Goal: Task Accomplishment & Management: Complete application form

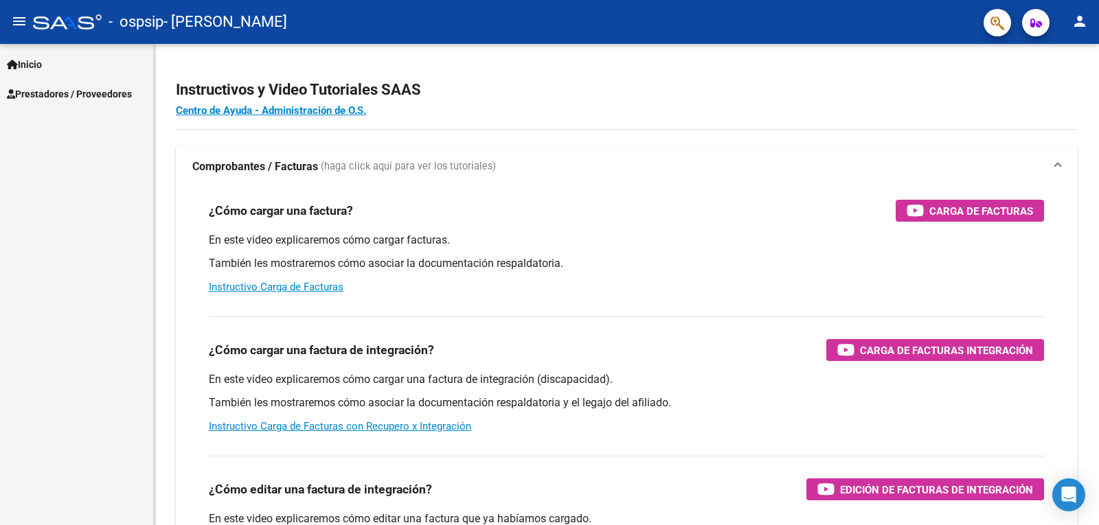
click at [93, 83] on link "Prestadores / Proveedores" at bounding box center [76, 94] width 153 height 30
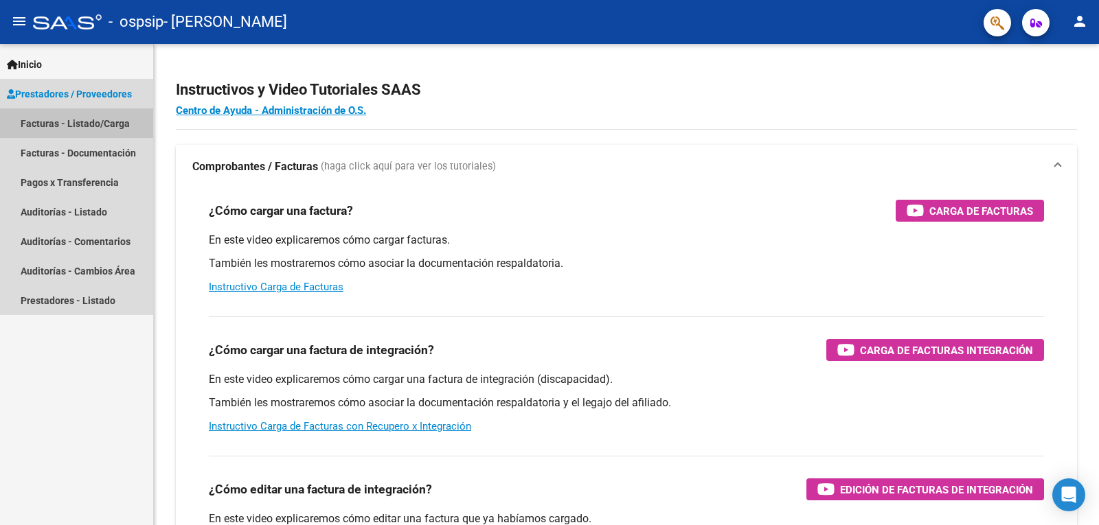
click at [88, 123] on link "Facturas - Listado/Carga" at bounding box center [76, 124] width 153 height 30
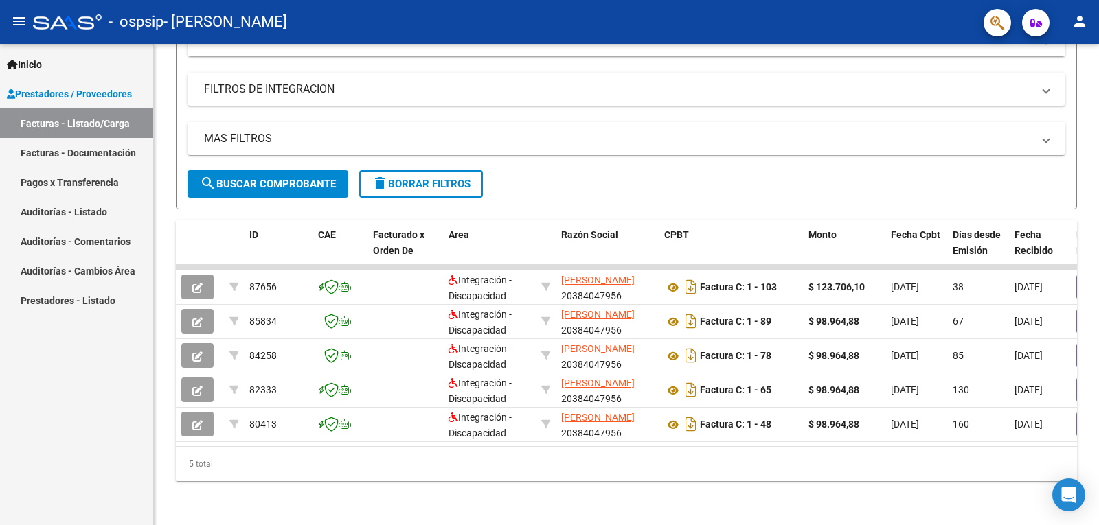
click at [12, 25] on mat-icon "menu" at bounding box center [19, 21] width 16 height 16
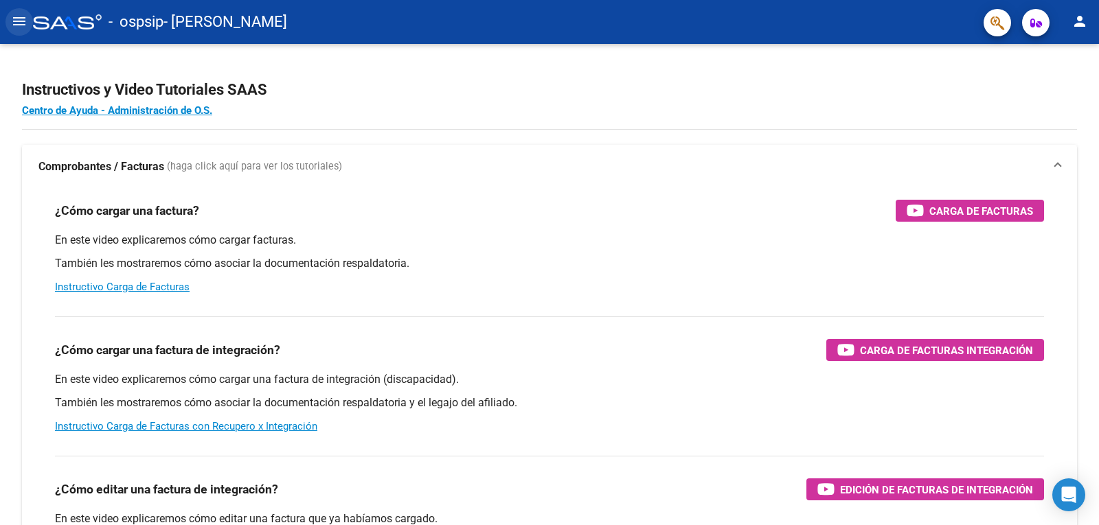
click at [21, 21] on mat-icon "menu" at bounding box center [19, 21] width 16 height 16
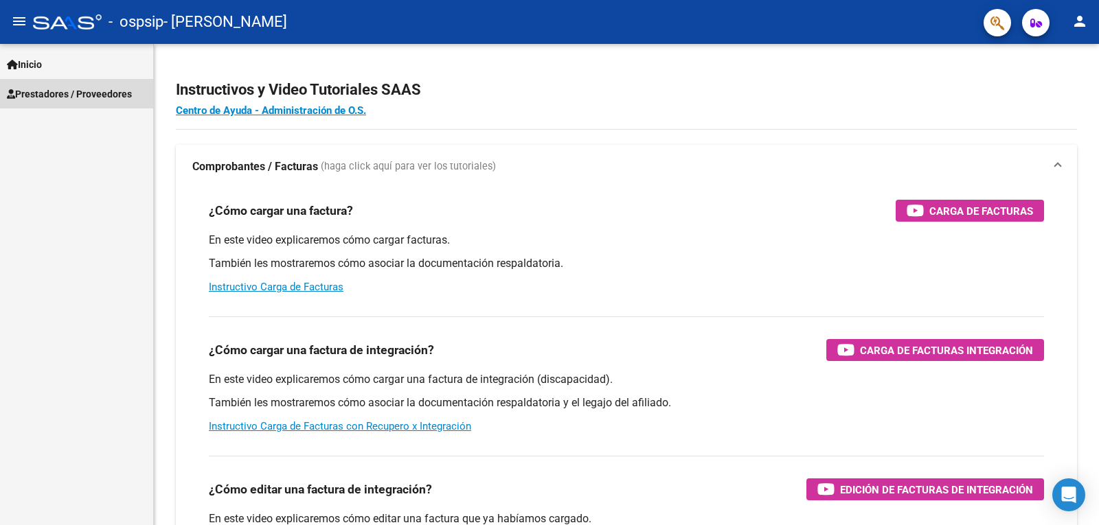
click at [43, 95] on span "Prestadores / Proveedores" at bounding box center [69, 94] width 125 height 15
click at [93, 94] on span "Prestadores / Proveedores" at bounding box center [69, 94] width 125 height 15
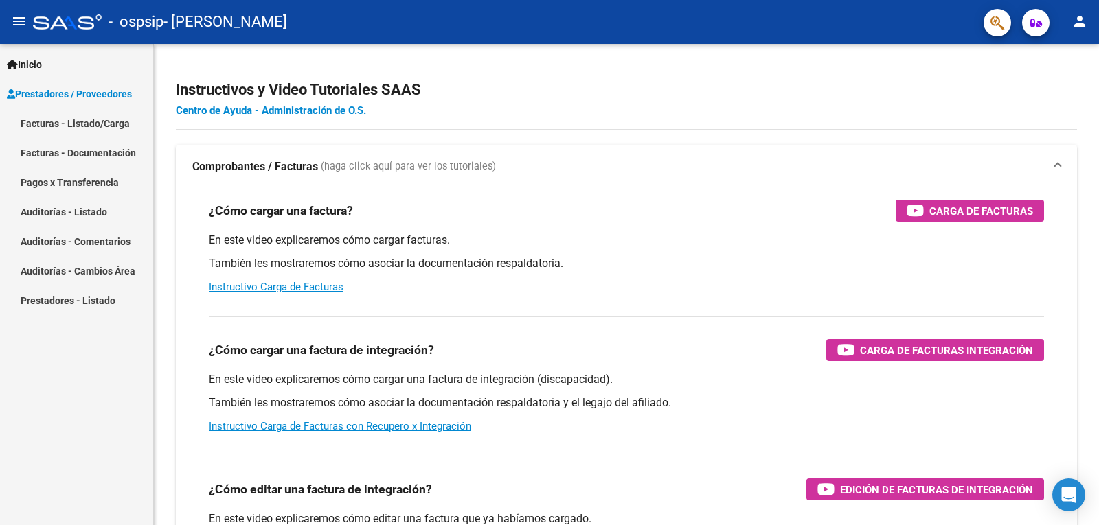
click at [93, 115] on link "Facturas - Listado/Carga" at bounding box center [76, 124] width 153 height 30
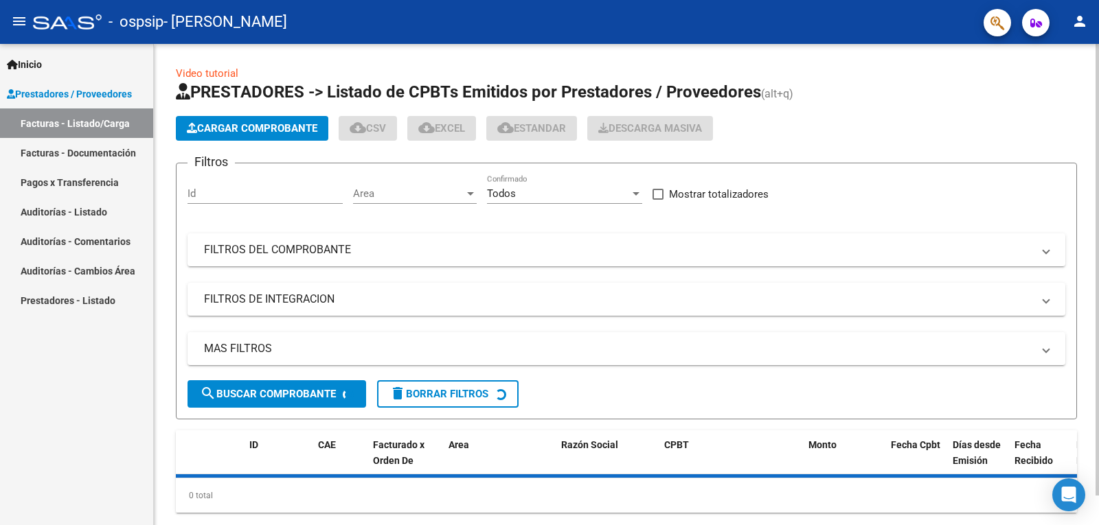
click at [262, 126] on span "Cargar Comprobante" at bounding box center [252, 128] width 131 height 12
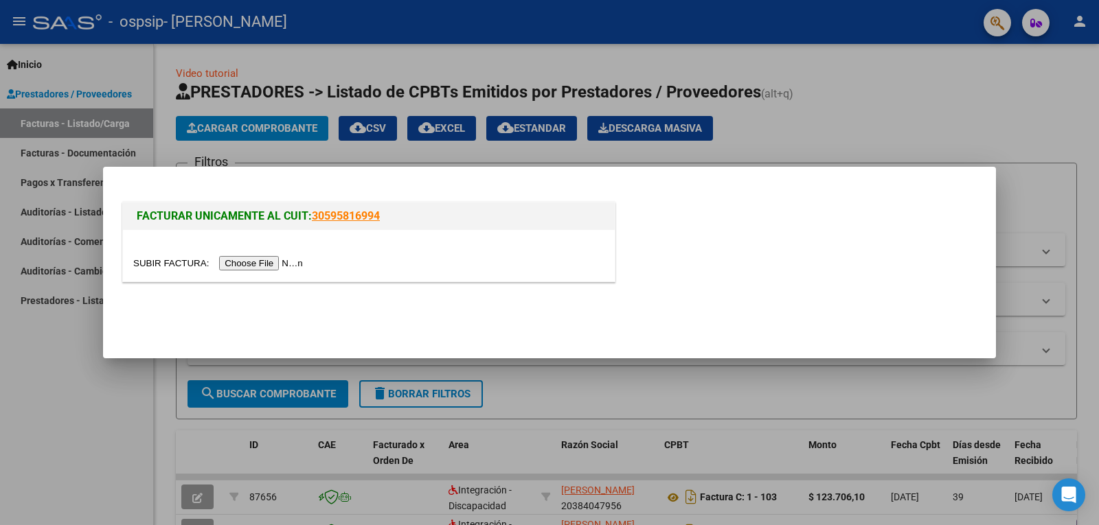
click at [244, 264] on input "file" at bounding box center [220, 263] width 174 height 14
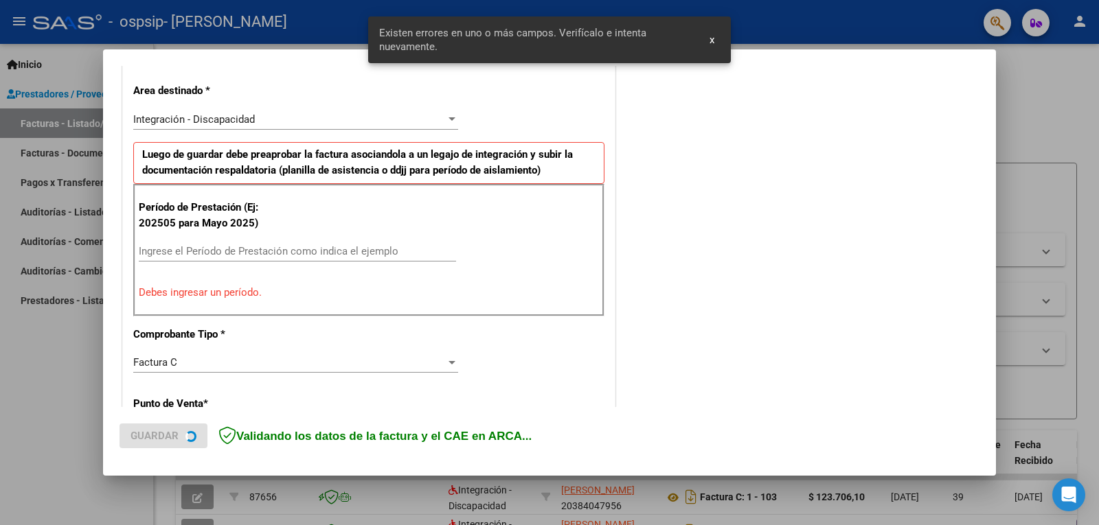
scroll to position [282, 0]
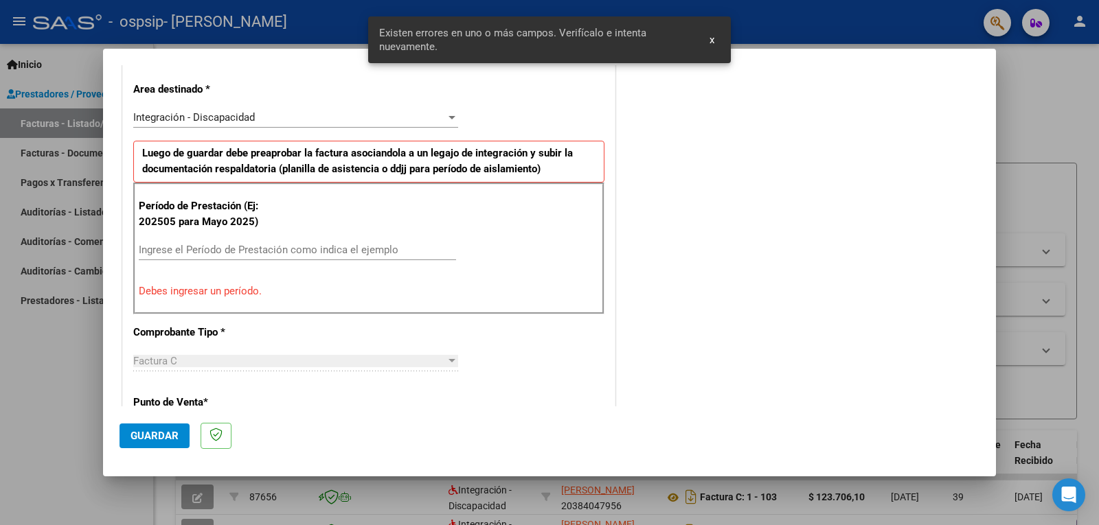
click at [230, 248] on input "Ingrese el Período de Prestación como indica el ejemplo" at bounding box center [297, 250] width 317 height 12
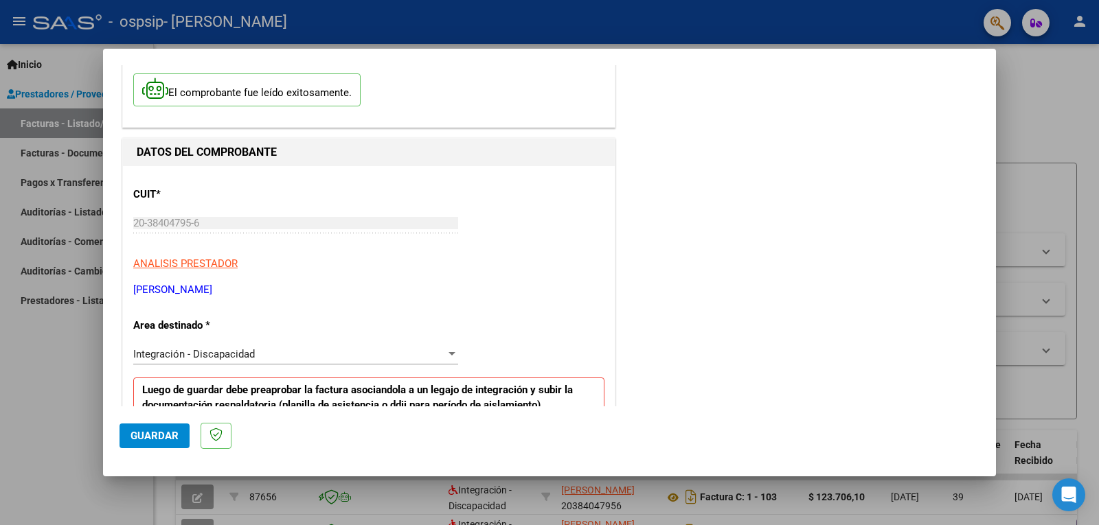
scroll to position [137, 0]
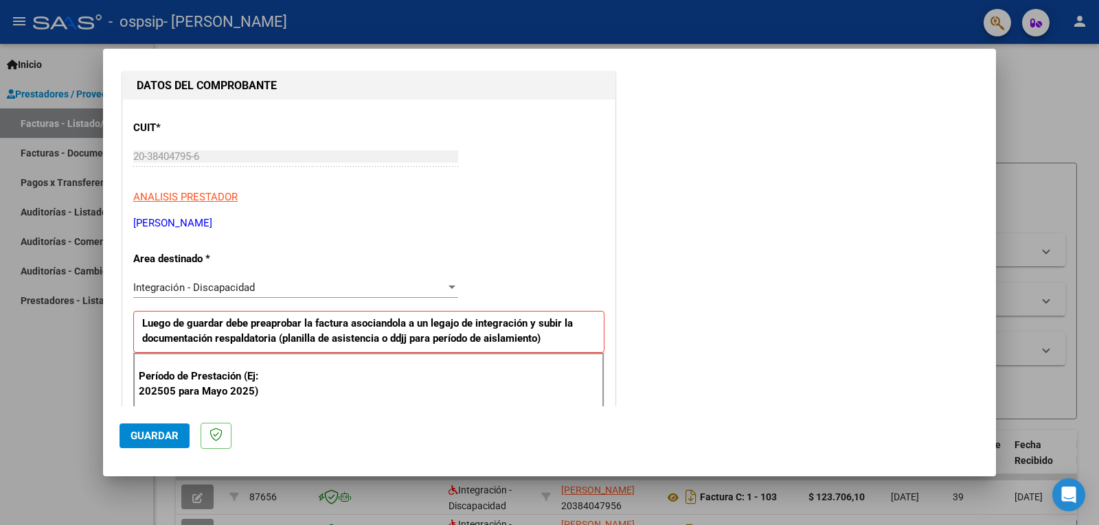
type input "202508"
click at [326, 291] on div "Integración - Discapacidad" at bounding box center [289, 288] width 313 height 12
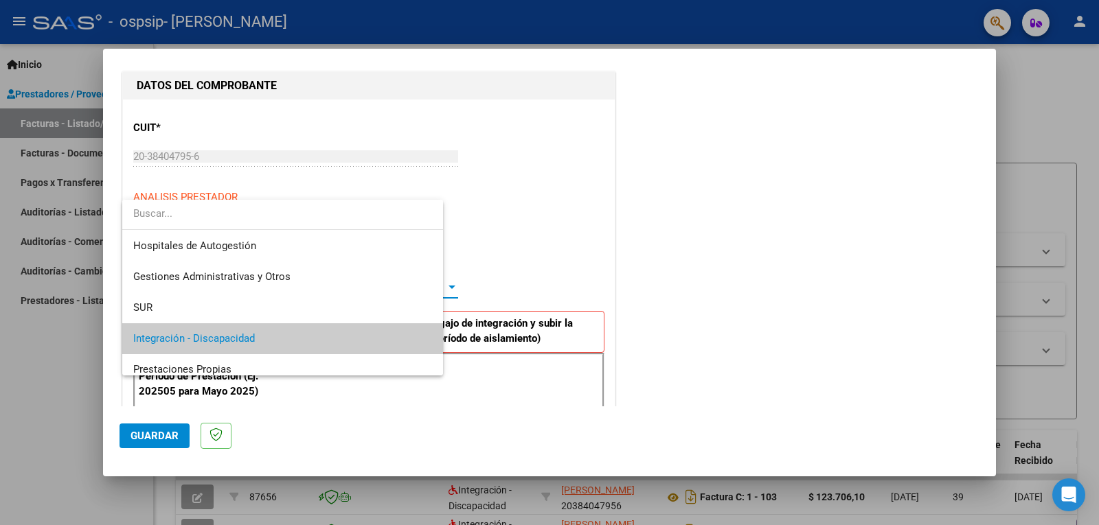
scroll to position [52, 0]
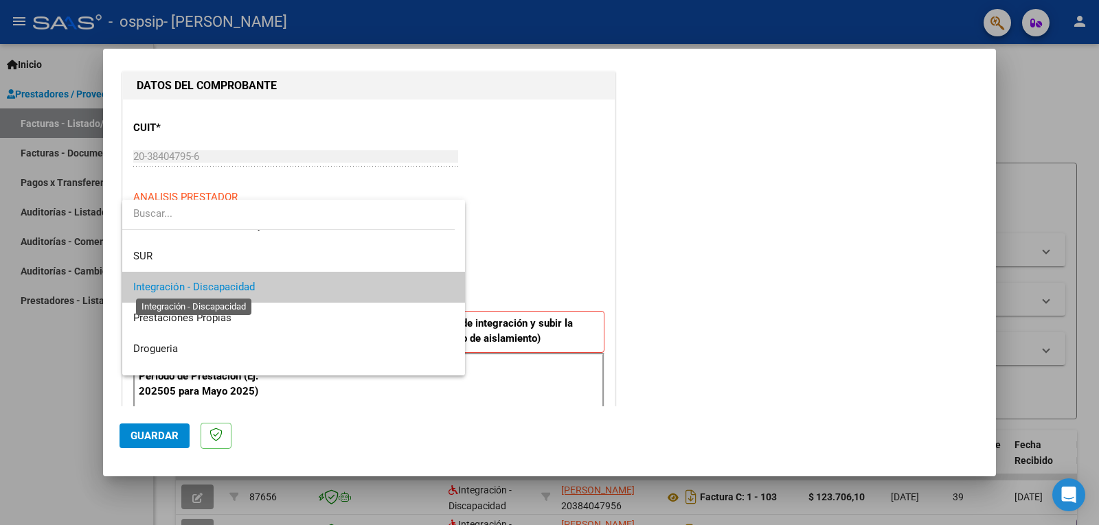
click at [214, 282] on span "Integración - Discapacidad" at bounding box center [194, 287] width 122 height 12
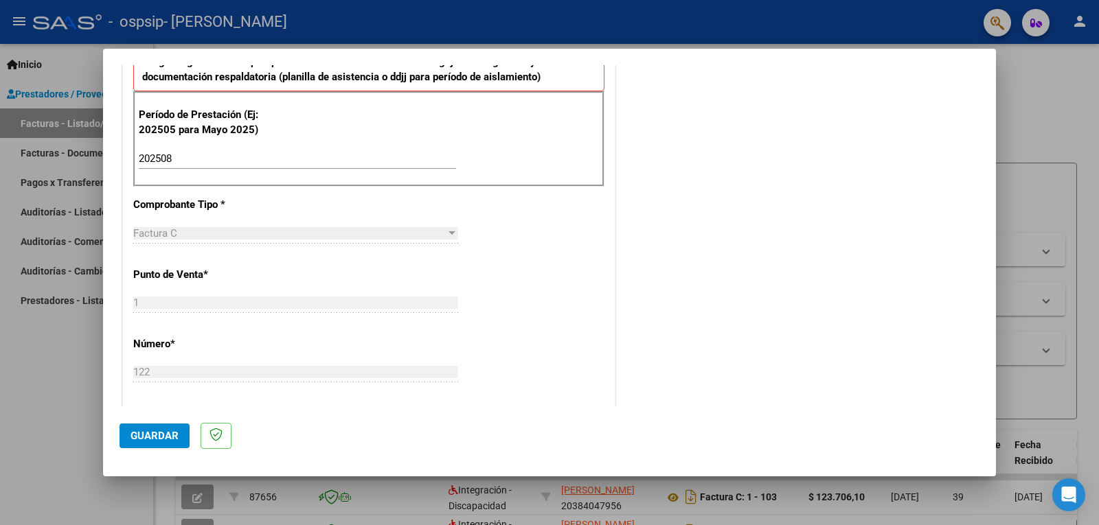
scroll to position [412, 0]
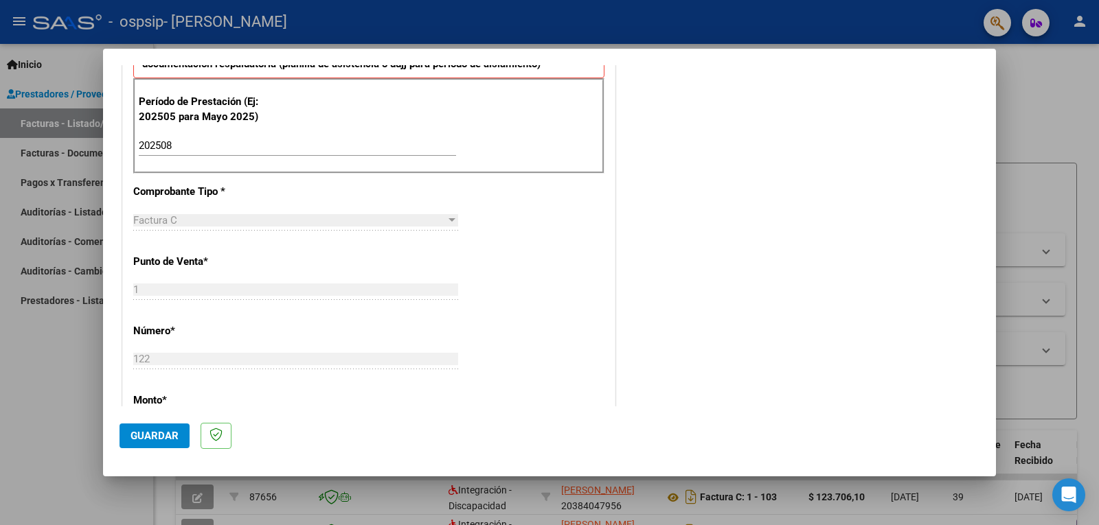
click at [155, 436] on span "Guardar" at bounding box center [155, 436] width 48 height 12
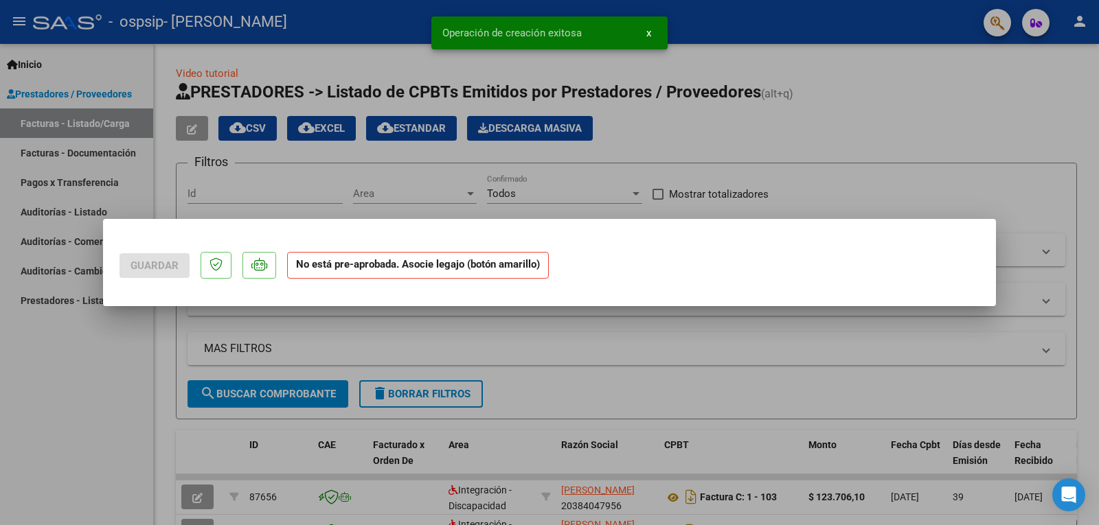
scroll to position [0, 0]
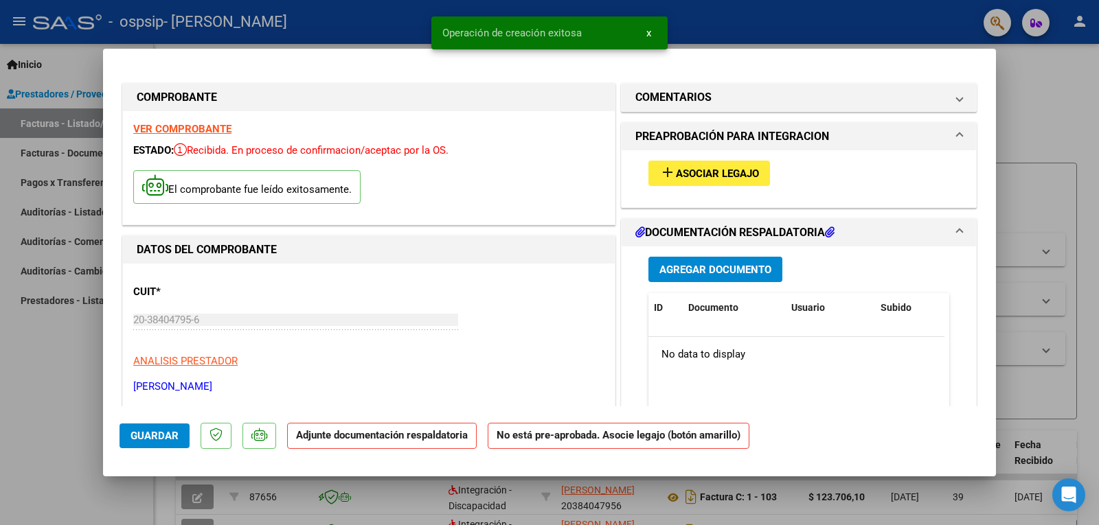
click at [668, 166] on mat-icon "add" at bounding box center [667, 172] width 16 height 16
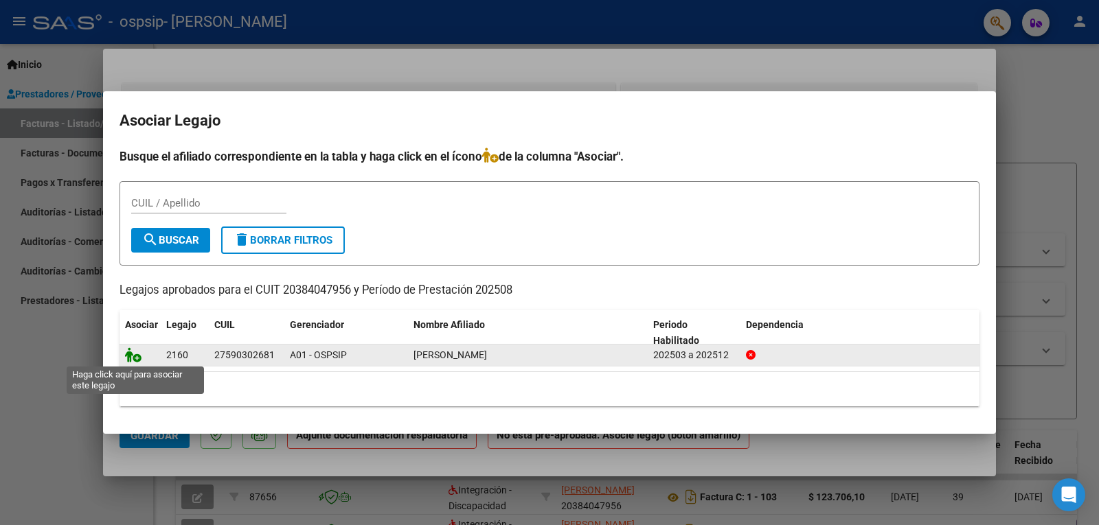
click at [128, 355] on icon at bounding box center [133, 355] width 16 height 15
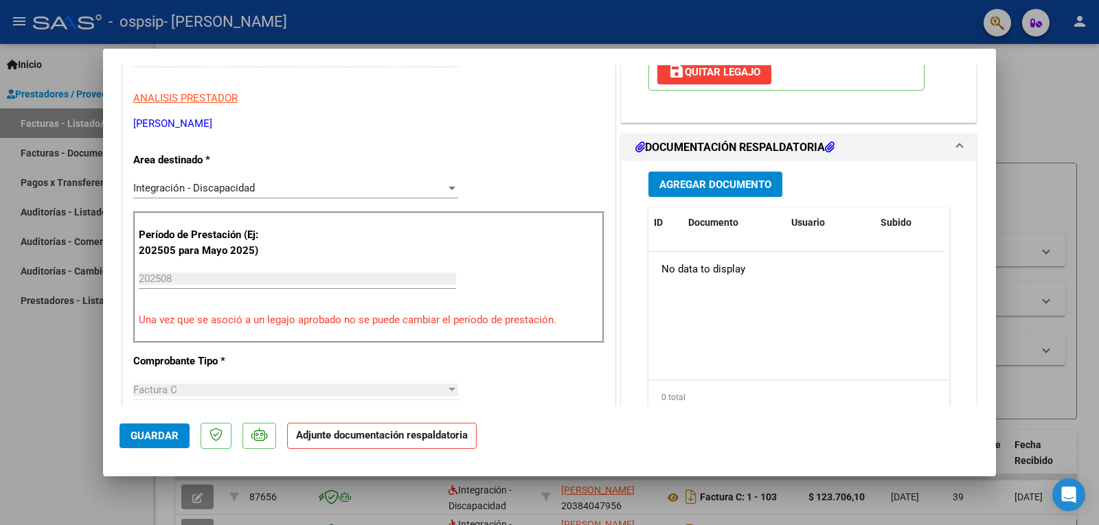
scroll to position [275, 0]
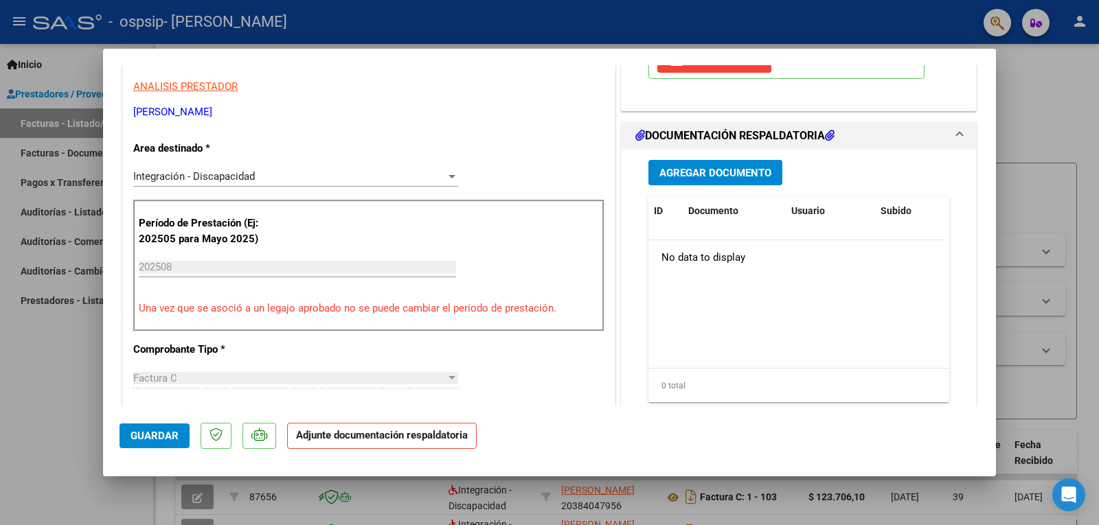
click at [690, 168] on span "Agregar Documento" at bounding box center [715, 173] width 112 height 12
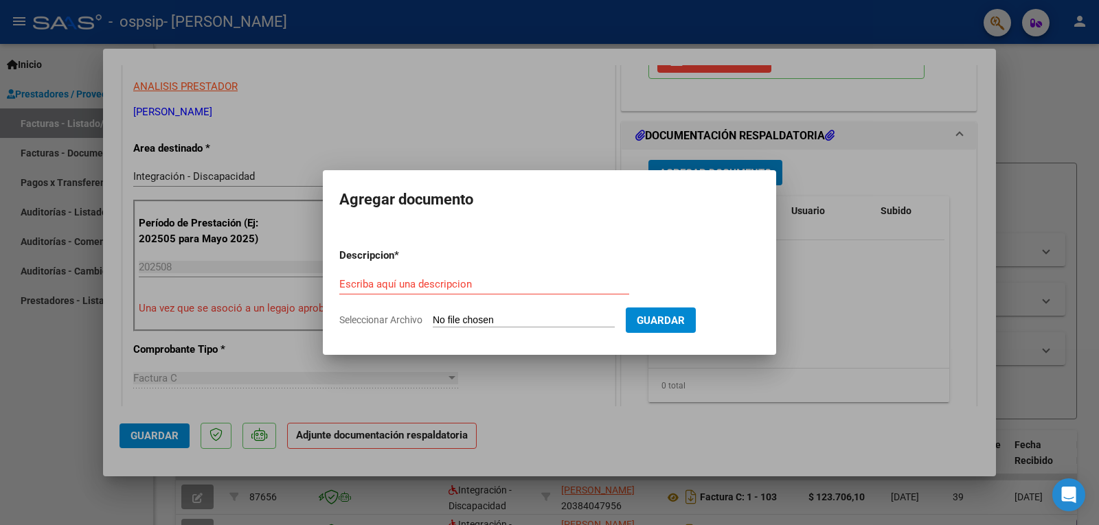
click at [507, 320] on input "Seleccionar Archivo" at bounding box center [524, 321] width 182 height 13
type input "C:\fakepath\[PERSON_NAME] MT AGOSTO.pdf"
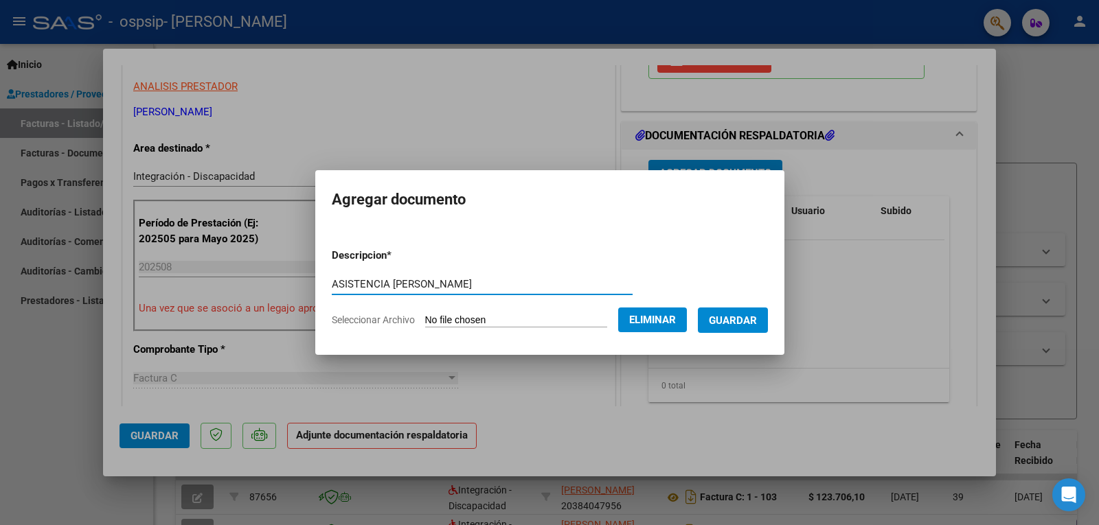
click at [405, 275] on div "ASISTENCIA [PERSON_NAME] Escriba aquí una descripcion" at bounding box center [482, 284] width 301 height 21
type input "ASISTENCIA [PERSON_NAME] MT - AGOSTO"
click at [718, 319] on button "Guardar" at bounding box center [733, 320] width 70 height 25
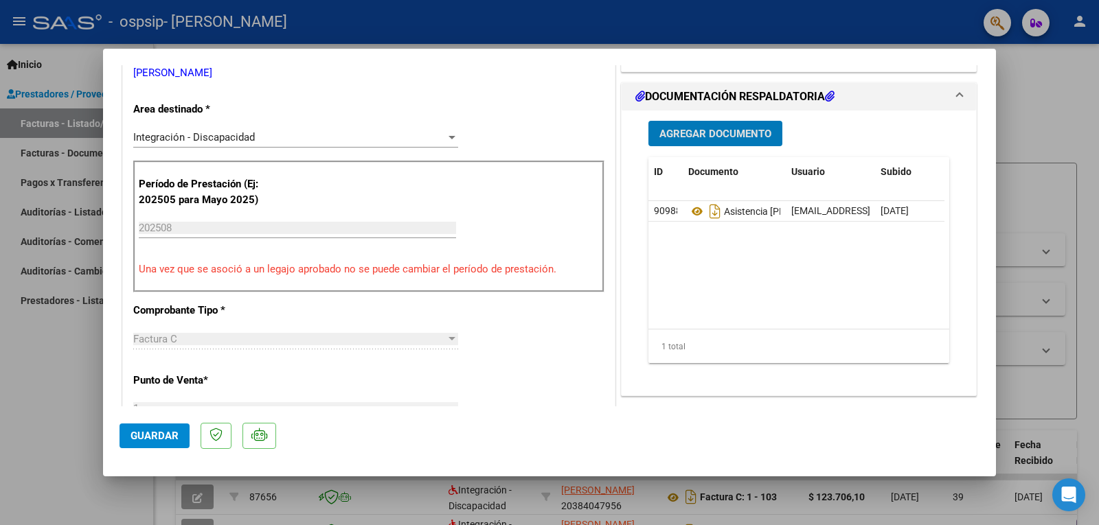
scroll to position [343, 0]
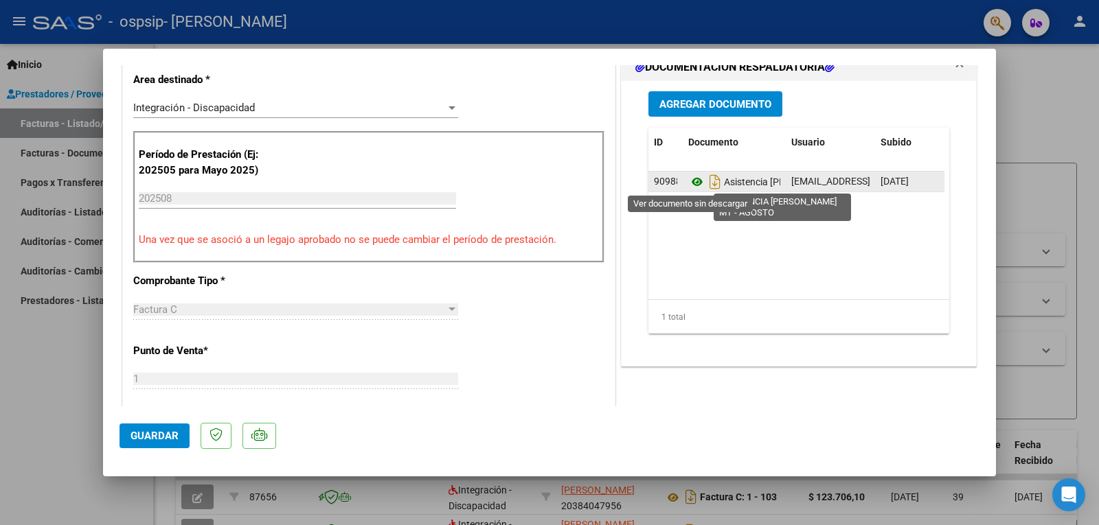
click at [689, 180] on icon at bounding box center [697, 182] width 18 height 16
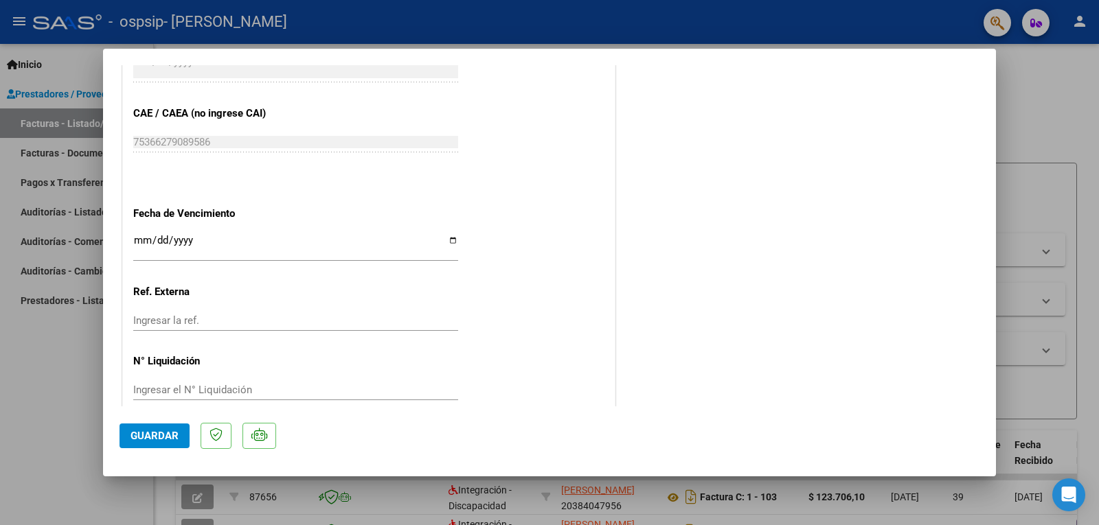
scroll to position [888, 0]
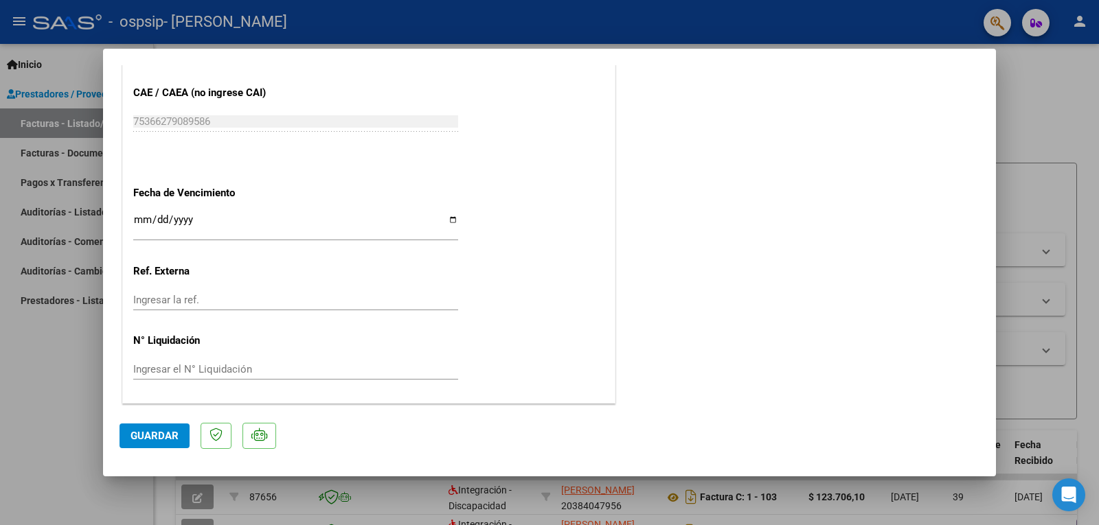
click at [139, 434] on span "Guardar" at bounding box center [155, 436] width 48 height 12
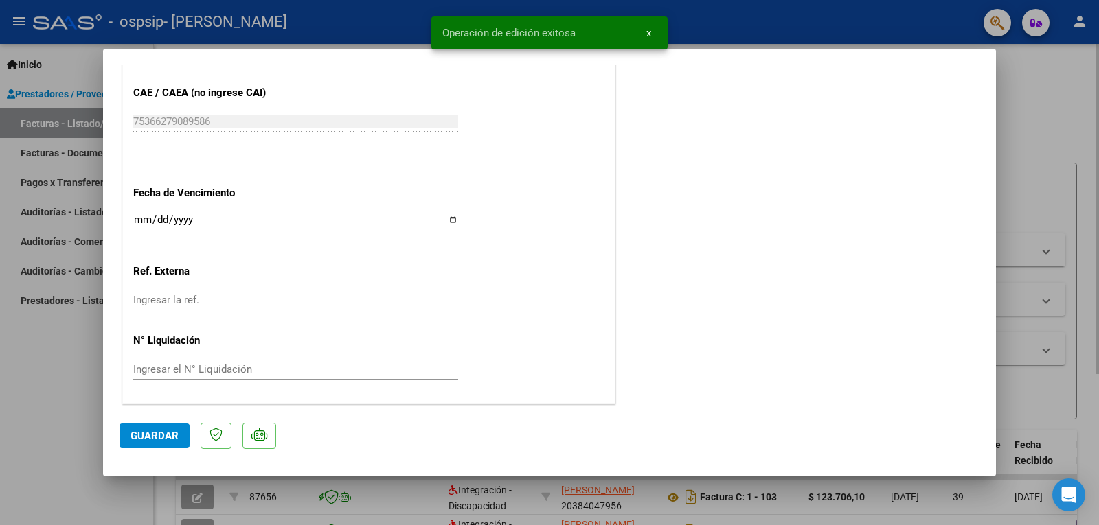
click at [1041, 207] on div at bounding box center [549, 262] width 1099 height 525
type input "$ 0,00"
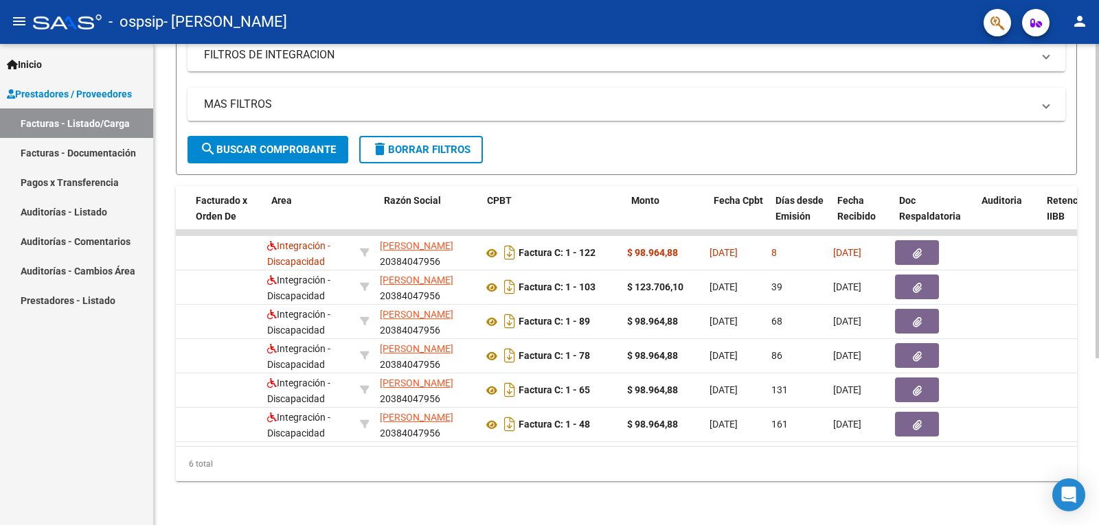
scroll to position [0, 177]
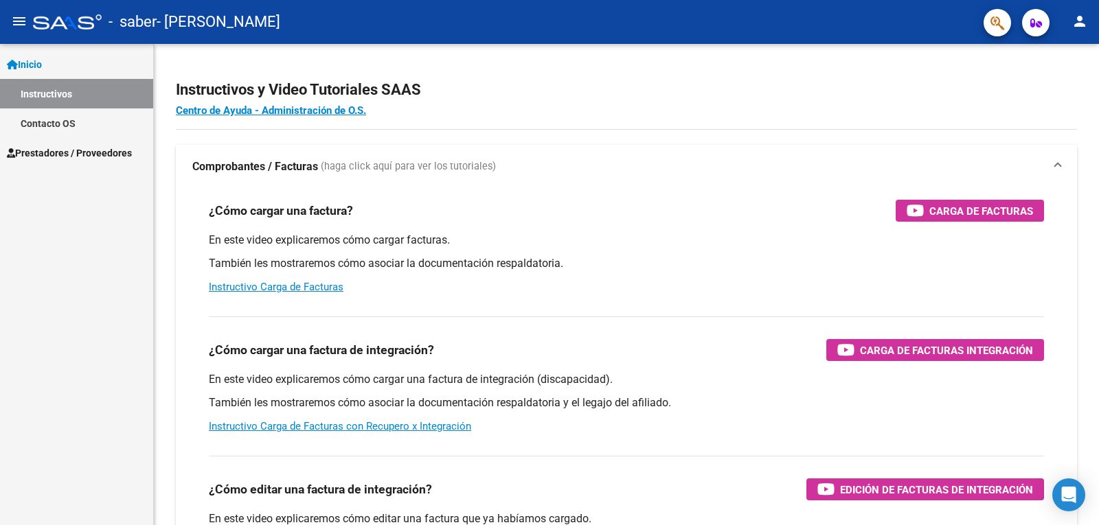
click at [85, 168] on div "Inicio Instructivos Contacto OS Prestadores / Proveedores Facturas - Listado/Ca…" at bounding box center [76, 284] width 153 height 481
click at [88, 142] on link "Prestadores / Proveedores" at bounding box center [76, 153] width 153 height 30
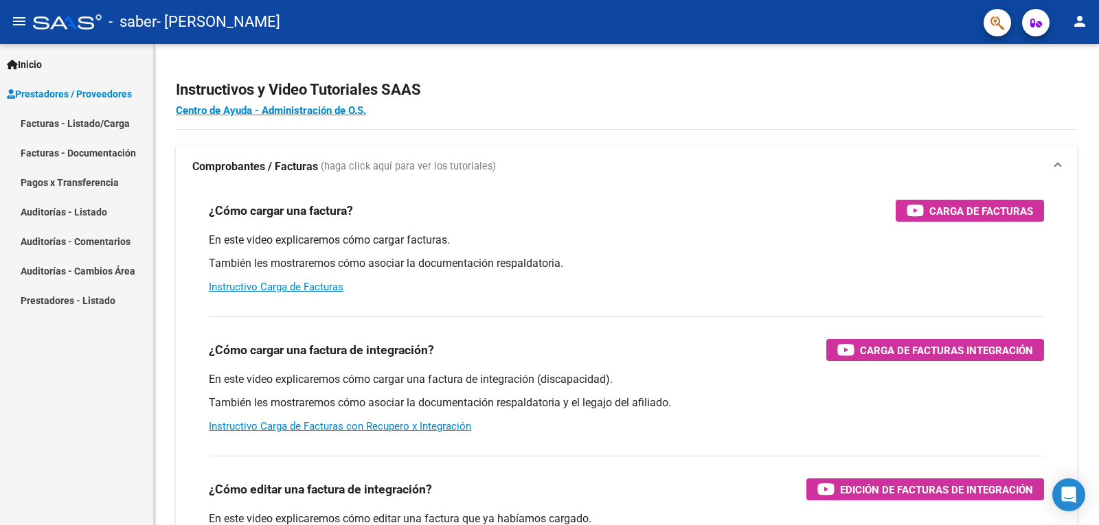
click at [102, 151] on link "Facturas - Documentación" at bounding box center [76, 153] width 153 height 30
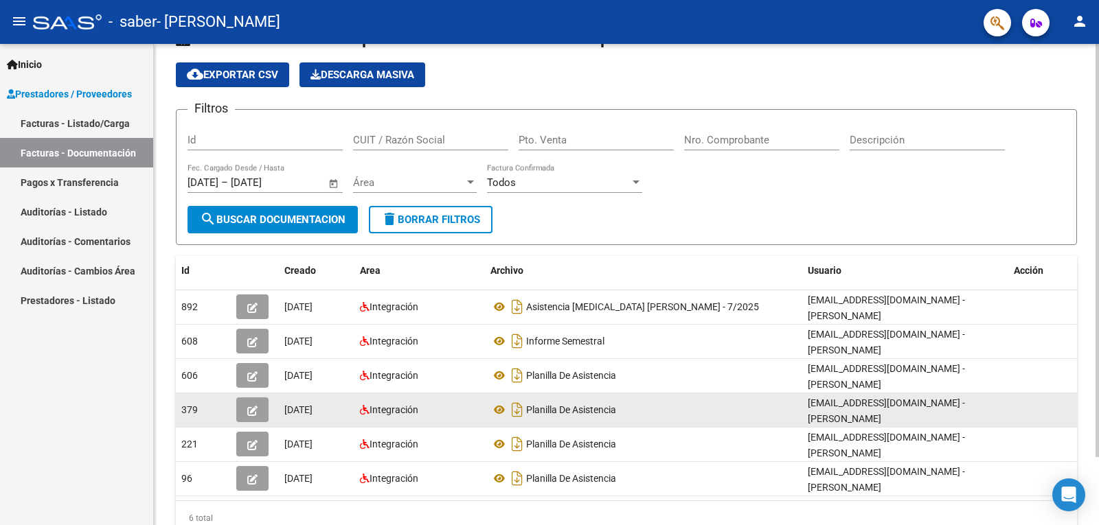
scroll to position [79, 0]
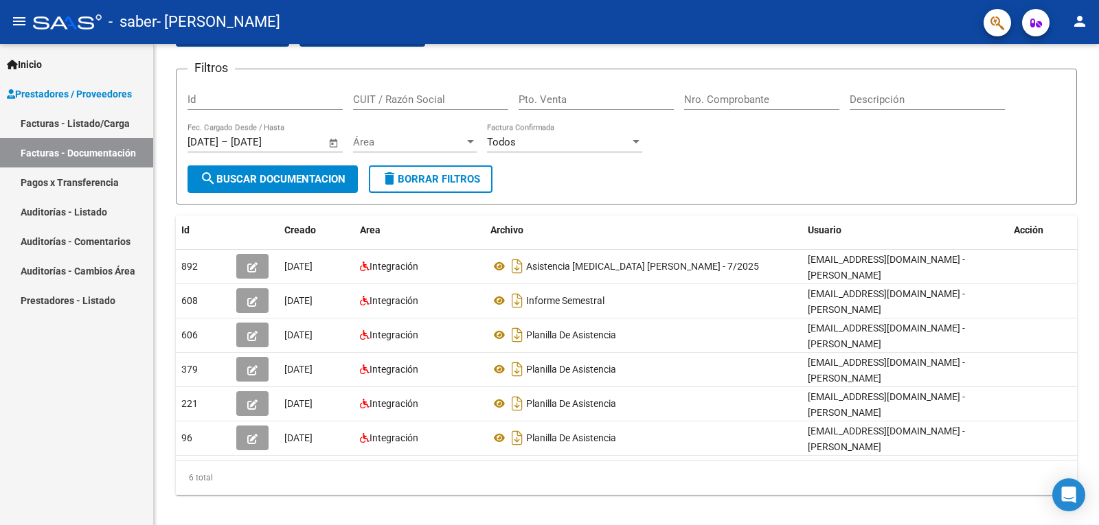
click at [45, 117] on link "Facturas - Listado/Carga" at bounding box center [76, 124] width 153 height 30
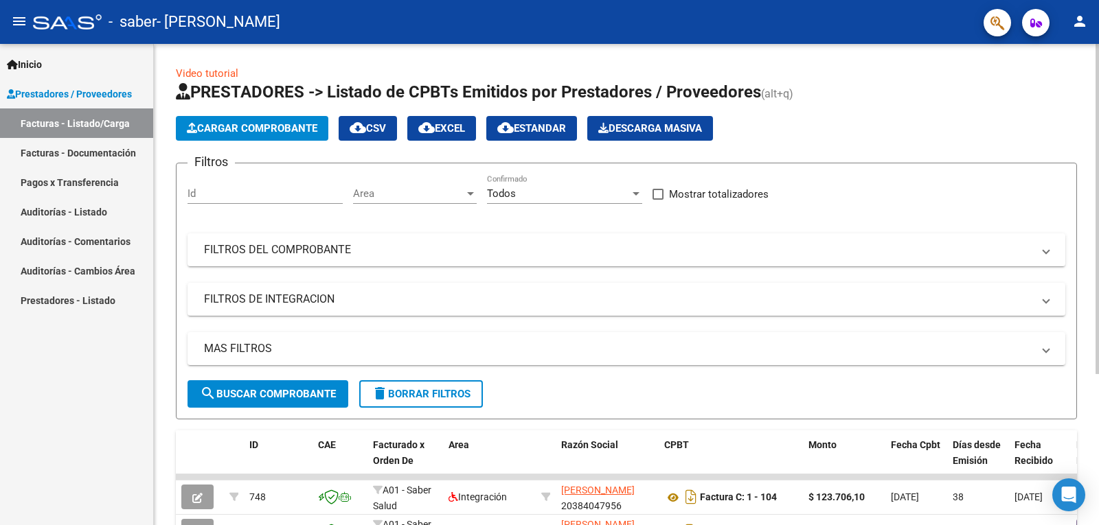
click at [249, 128] on span "Cargar Comprobante" at bounding box center [252, 128] width 131 height 12
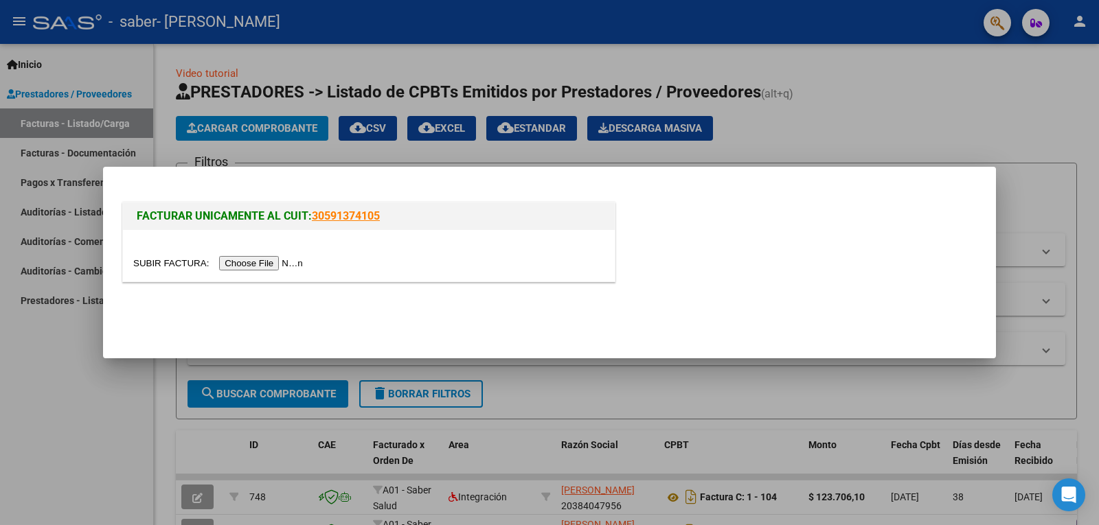
click at [283, 262] on input "file" at bounding box center [220, 263] width 174 height 14
click at [288, 266] on input "file" at bounding box center [220, 263] width 174 height 14
click at [946, 123] on div at bounding box center [549, 262] width 1099 height 525
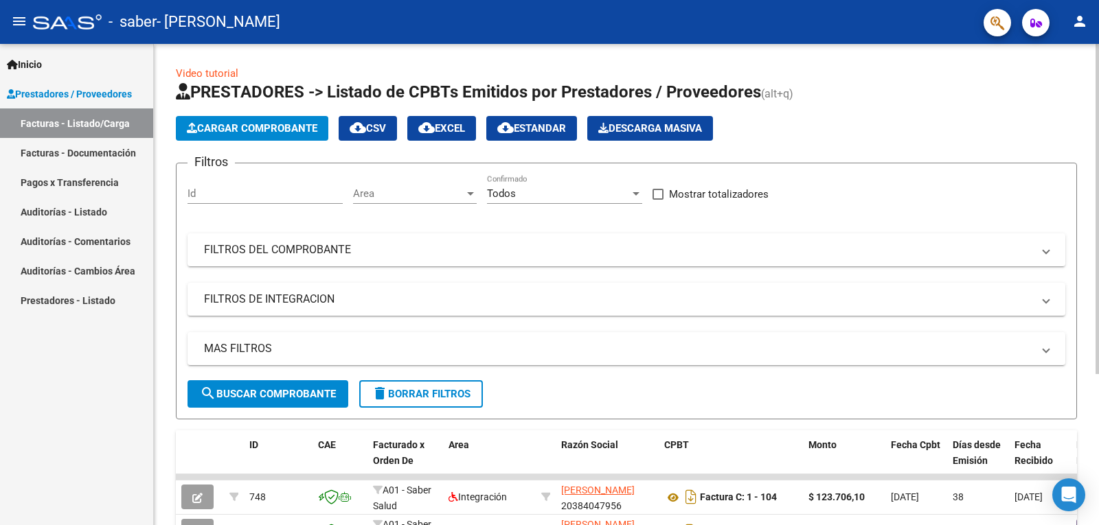
click at [260, 124] on span "Cargar Comprobante" at bounding box center [252, 128] width 131 height 12
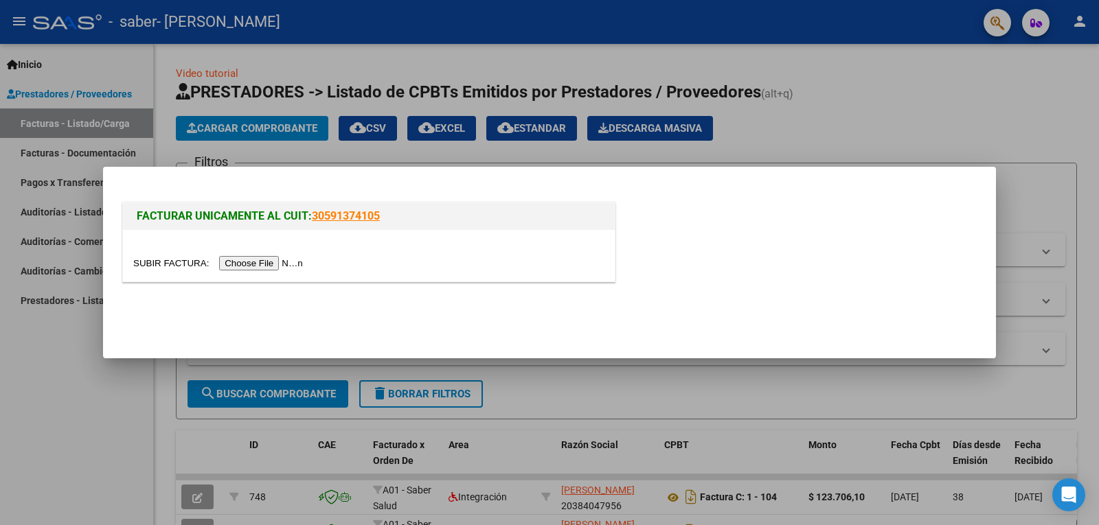
drag, startPoint x: 870, startPoint y: 132, endPoint x: 832, endPoint y: 135, distance: 37.9
click at [870, 133] on div at bounding box center [549, 262] width 1099 height 525
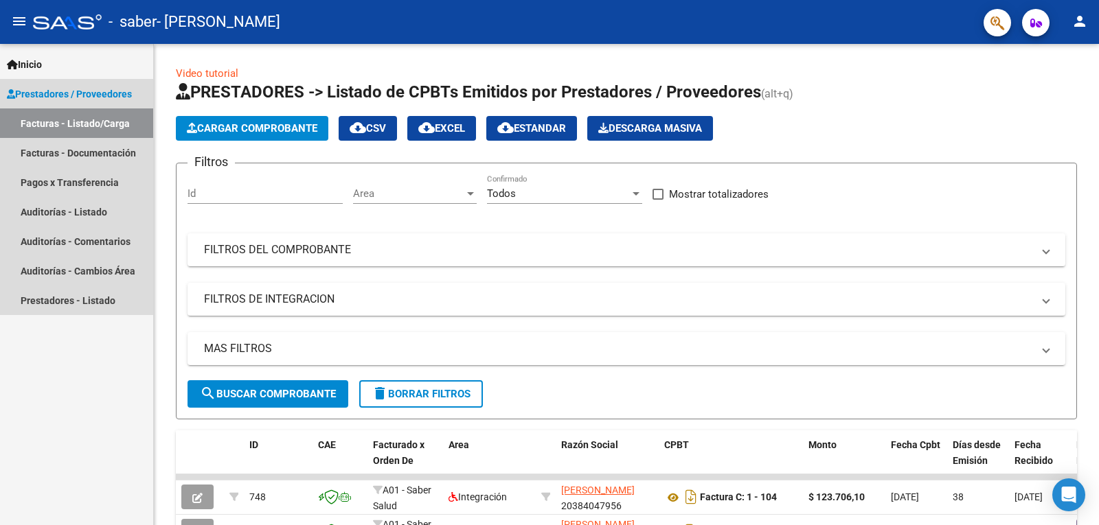
click at [89, 82] on link "Prestadores / Proveedores" at bounding box center [76, 94] width 153 height 30
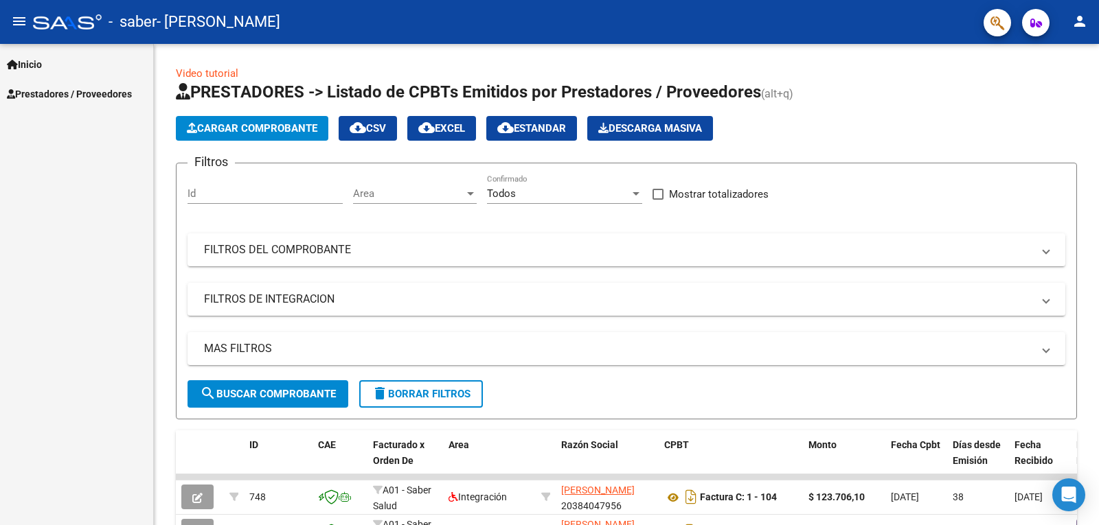
click at [93, 98] on span "Prestadores / Proveedores" at bounding box center [69, 94] width 125 height 15
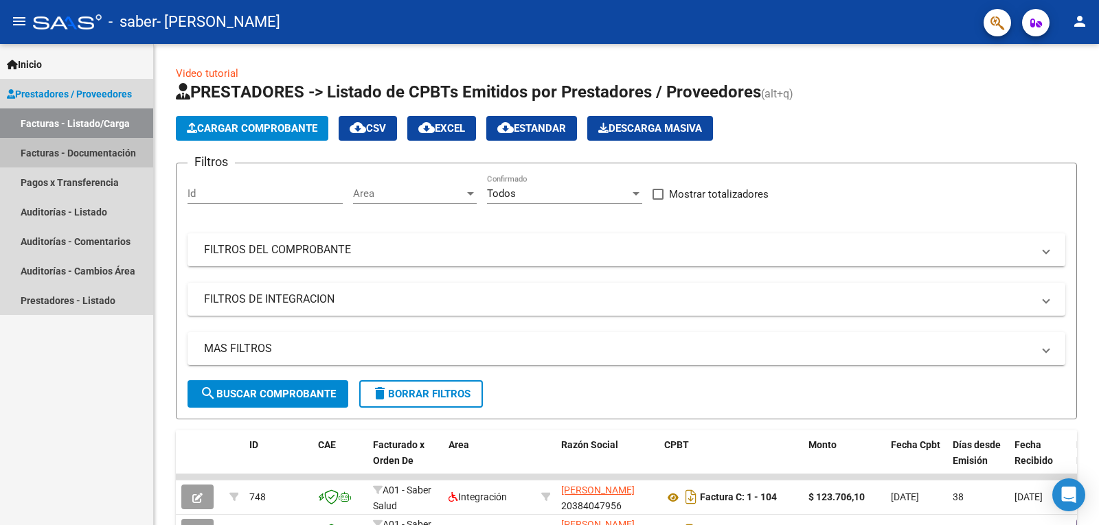
click at [95, 150] on link "Facturas - Documentación" at bounding box center [76, 153] width 153 height 30
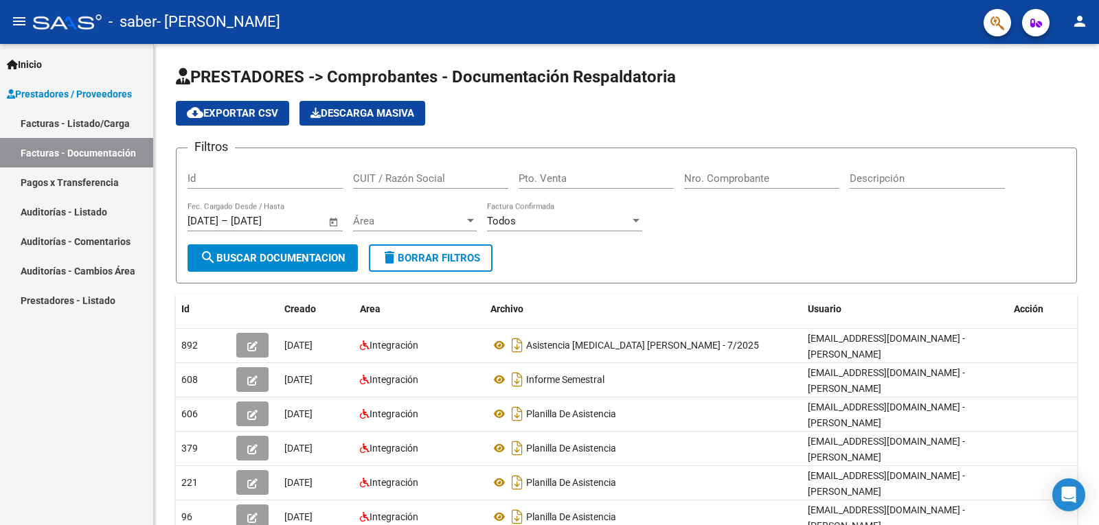
click at [97, 127] on link "Facturas - Listado/Carga" at bounding box center [76, 124] width 153 height 30
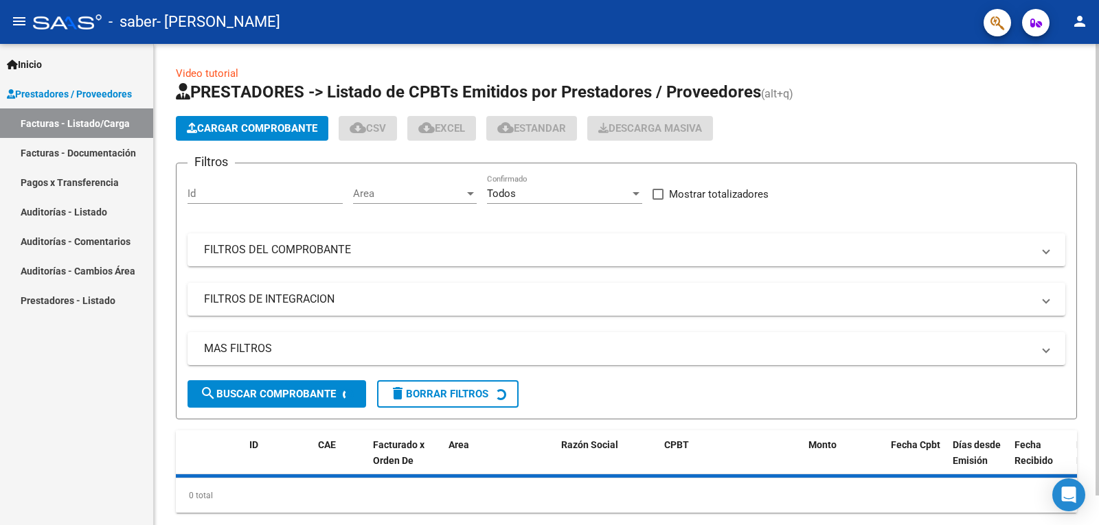
click at [226, 133] on span "Cargar Comprobante" at bounding box center [252, 128] width 131 height 12
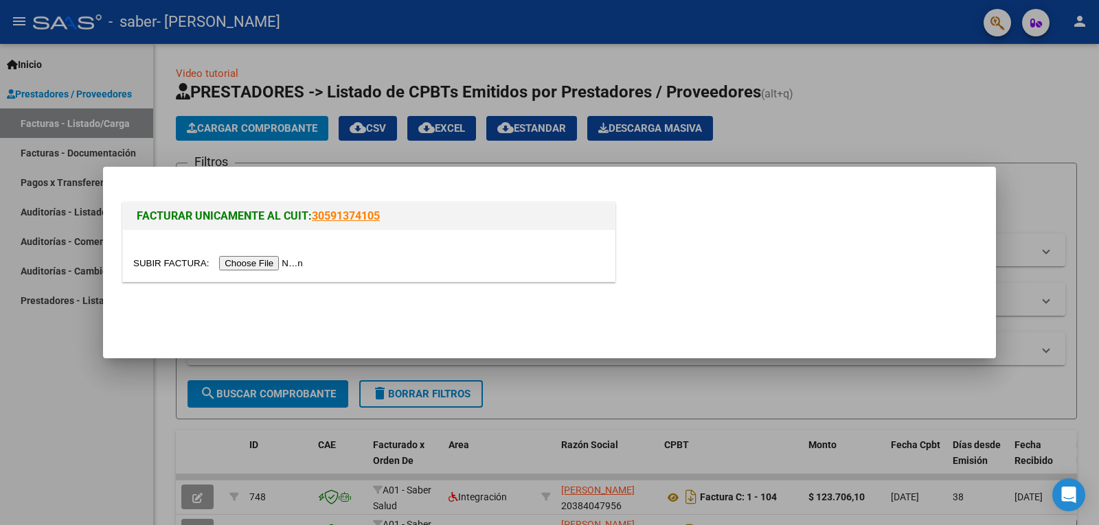
click at [272, 261] on input "file" at bounding box center [220, 263] width 174 height 14
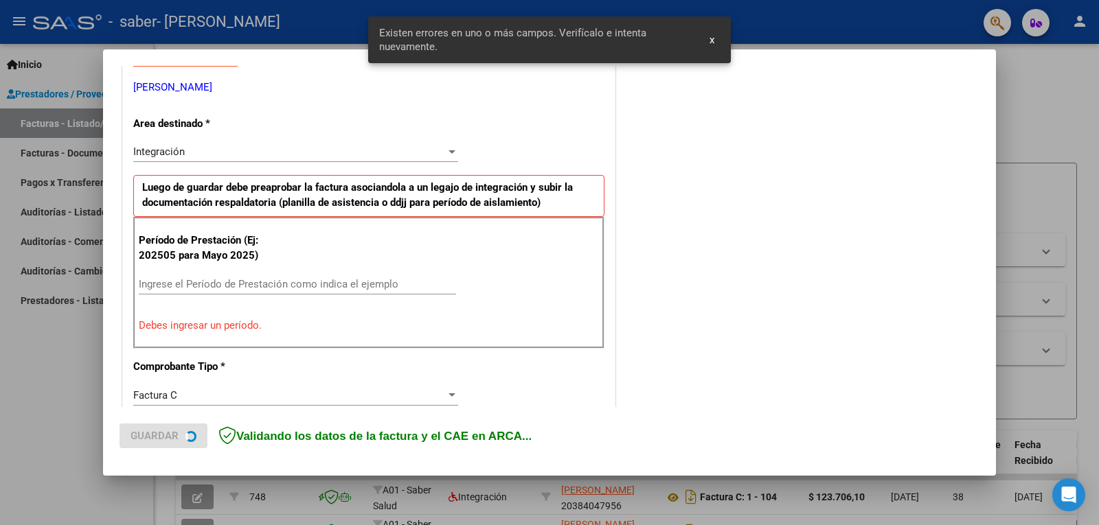
scroll to position [282, 0]
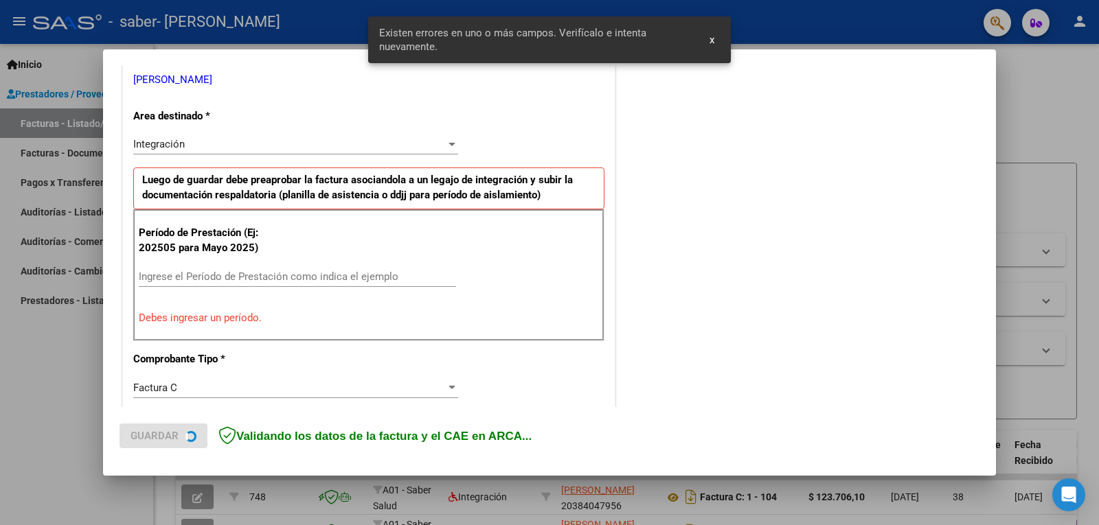
click at [203, 277] on input "Ingrese el Período de Prestación como indica el ejemplo" at bounding box center [297, 277] width 317 height 12
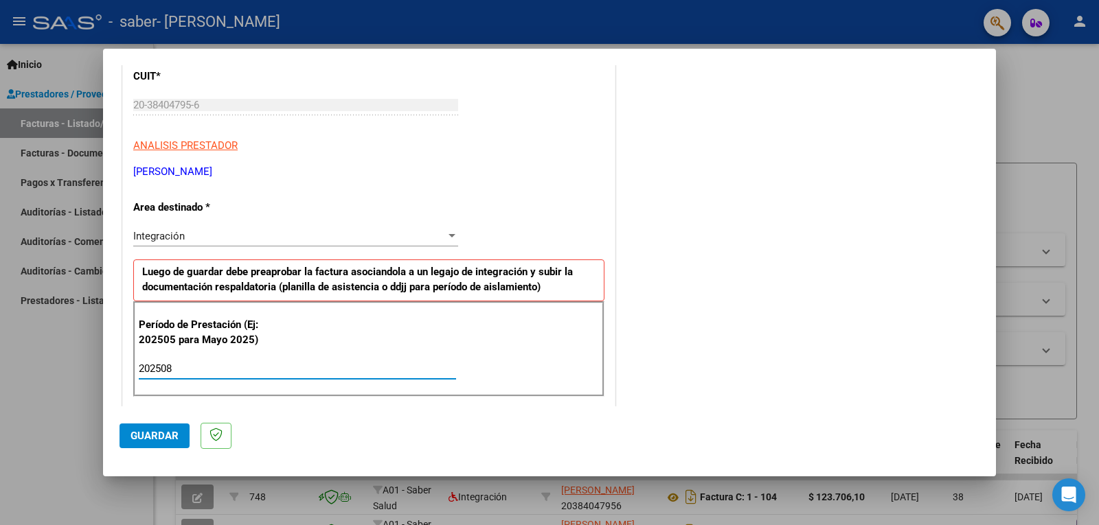
scroll to position [0, 0]
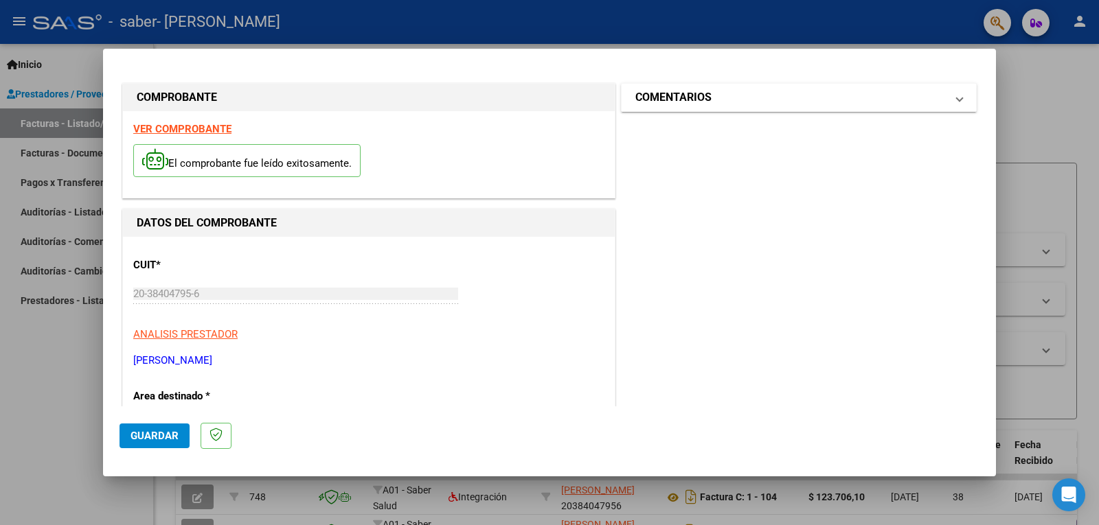
type input "202508"
click at [944, 99] on span "COMENTARIOS" at bounding box center [795, 97] width 321 height 16
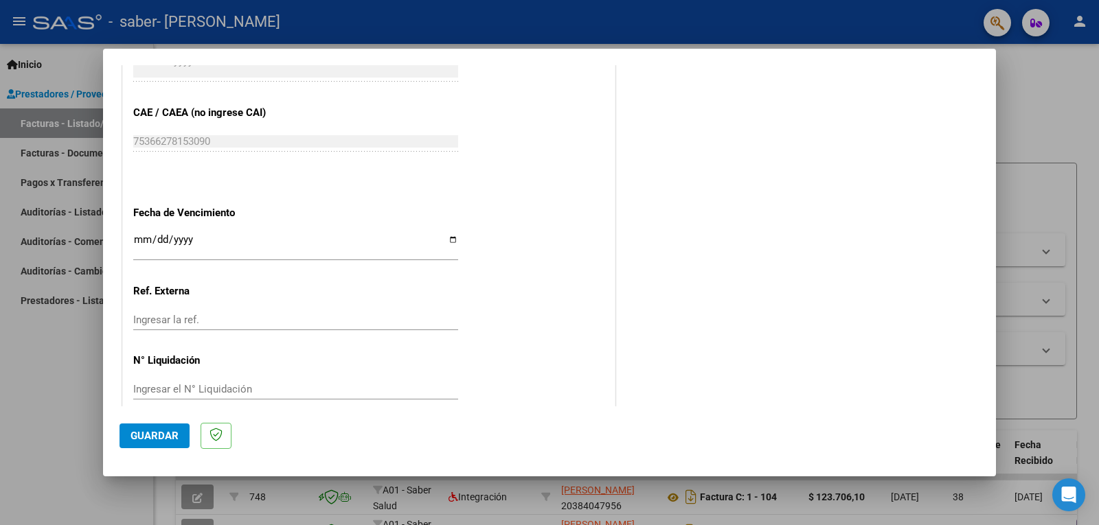
scroll to position [868, 0]
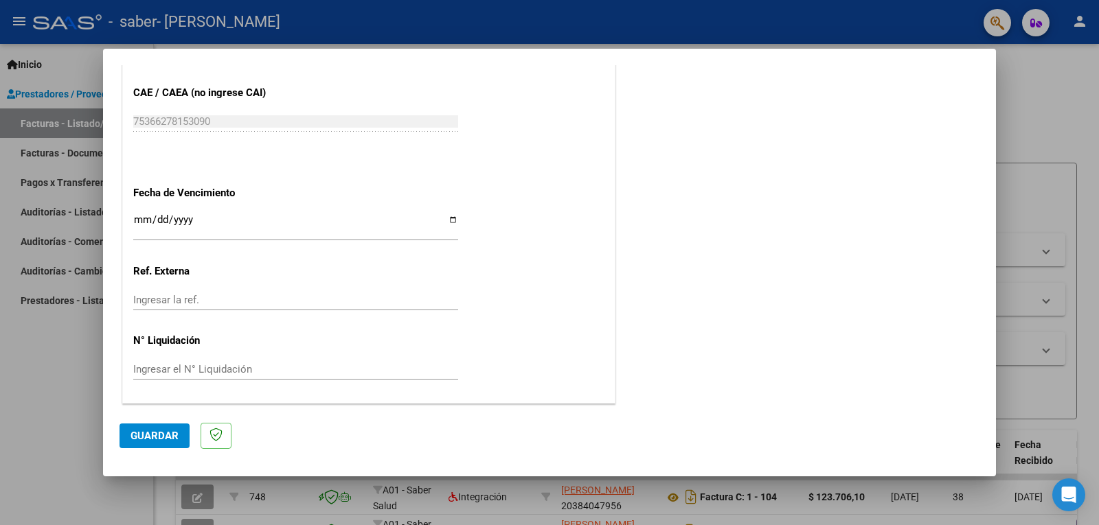
click at [141, 442] on span "Guardar" at bounding box center [155, 436] width 48 height 12
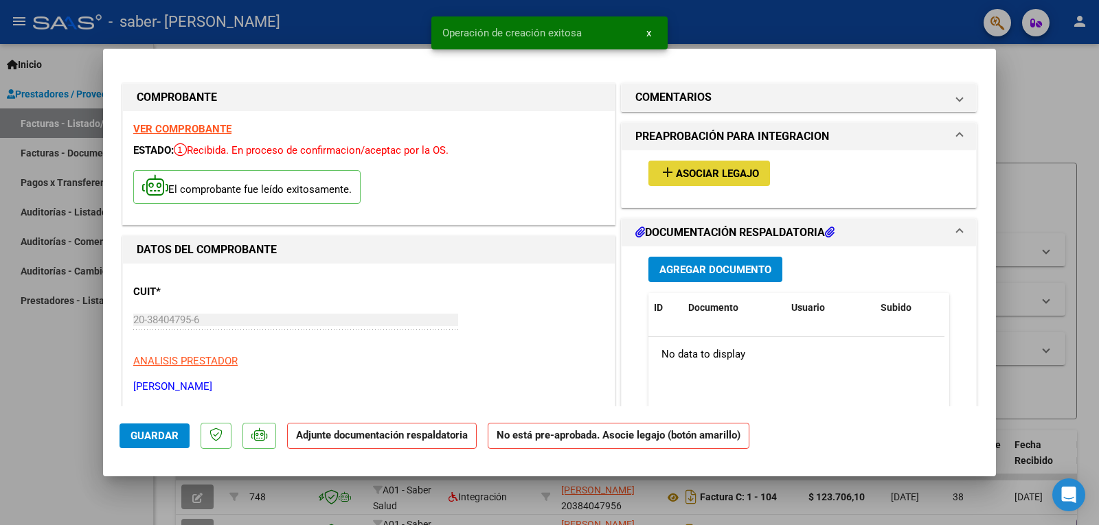
click at [683, 179] on span "Asociar Legajo" at bounding box center [717, 174] width 83 height 12
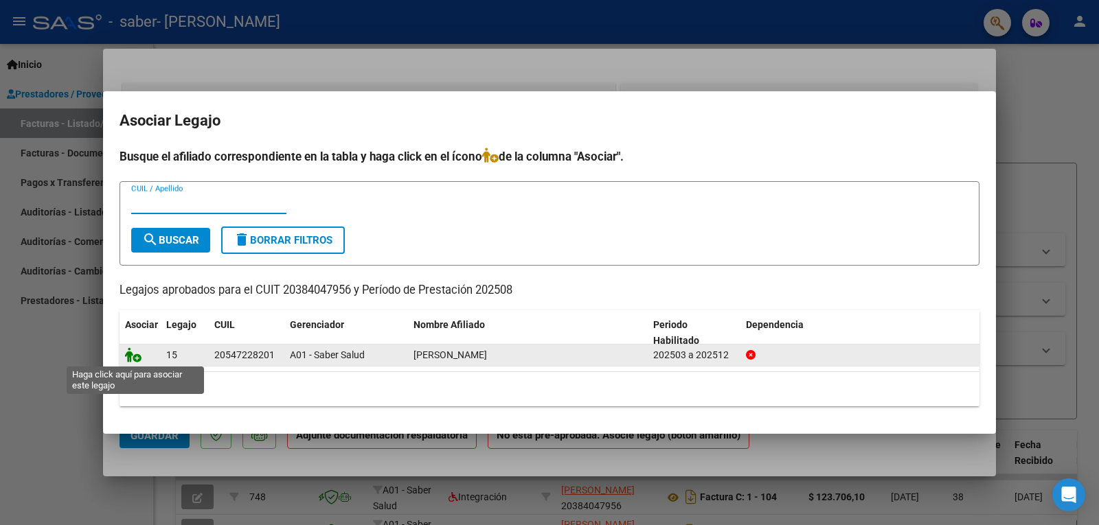
click at [133, 356] on icon at bounding box center [133, 355] width 16 height 15
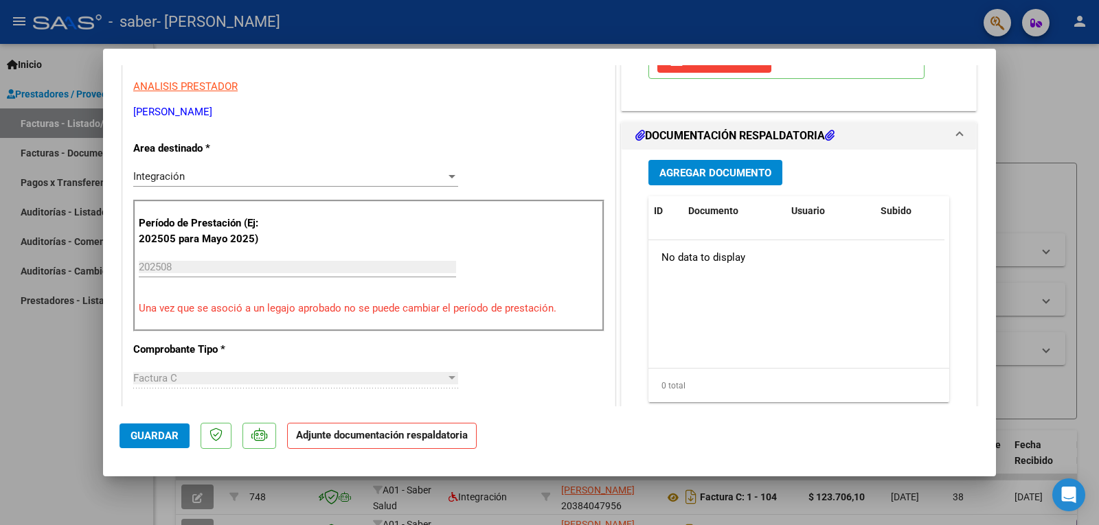
scroll to position [206, 0]
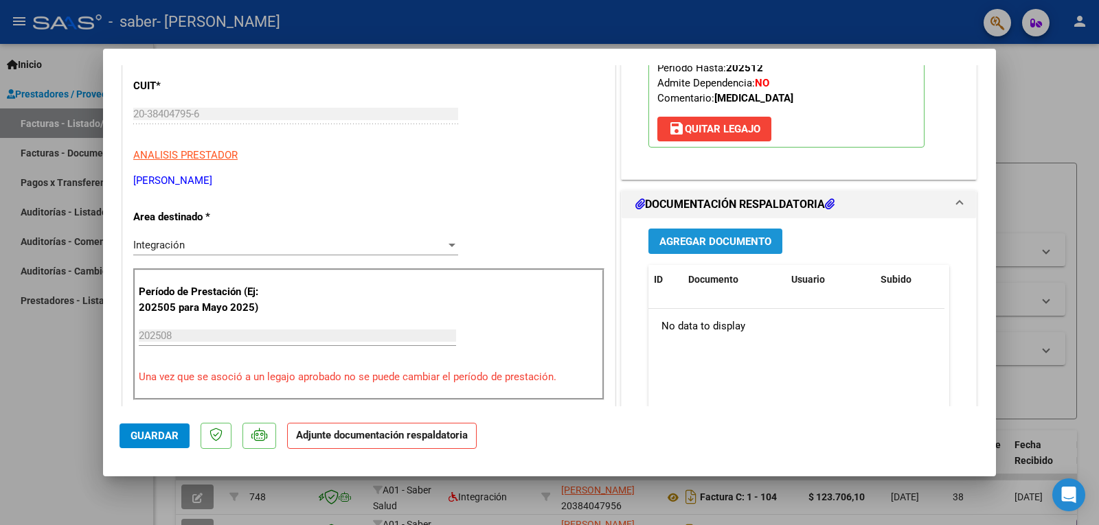
click at [727, 248] on span "Agregar Documento" at bounding box center [715, 242] width 112 height 12
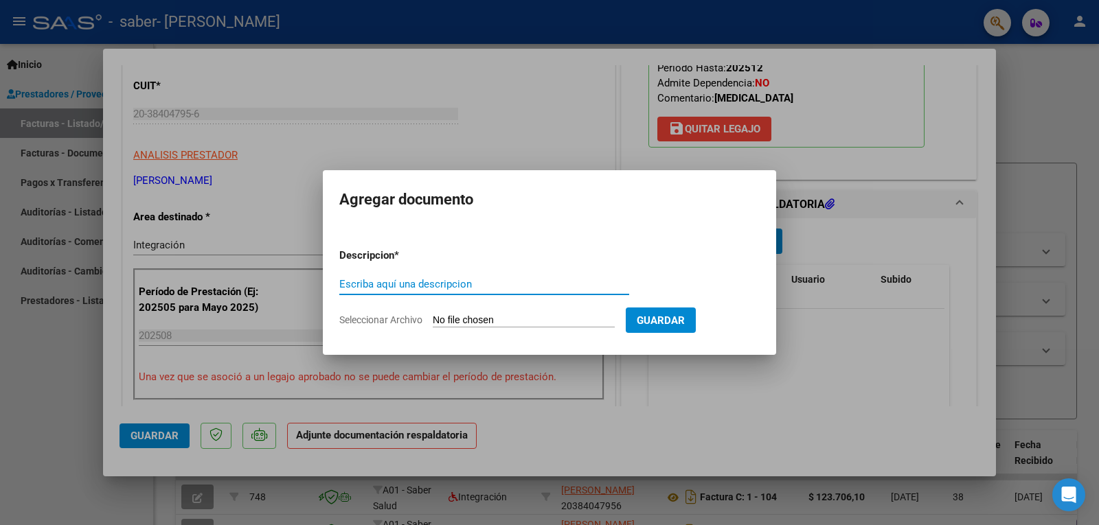
click at [548, 321] on input "Seleccionar Archivo" at bounding box center [524, 321] width 182 height 13
type input "C:\fakepath\Valentino MT agosto .pdf"
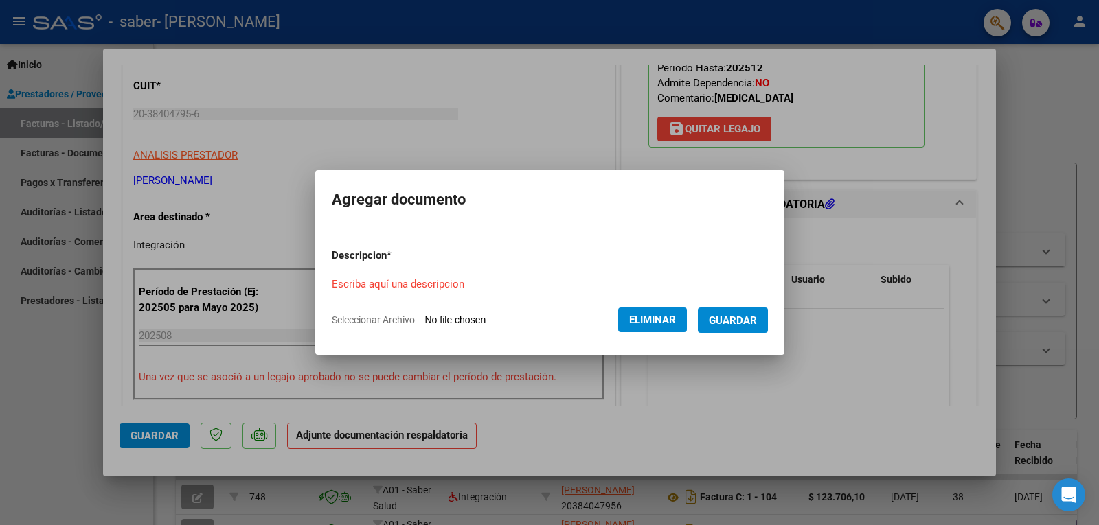
click at [509, 286] on input "Escriba aquí una descripcion" at bounding box center [482, 284] width 301 height 12
type input "p"
click at [448, 281] on input "PLANILLA ASISTENCIA MT FERREIRA" at bounding box center [482, 284] width 301 height 12
click at [450, 280] on input "PLANILLA ASISTENCIA MT ALENTINO FERREIRA" at bounding box center [482, 284] width 301 height 12
click at [573, 282] on input "PLANILLA ASISTENCIA MT VALENTINO FERREIRA" at bounding box center [482, 284] width 301 height 12
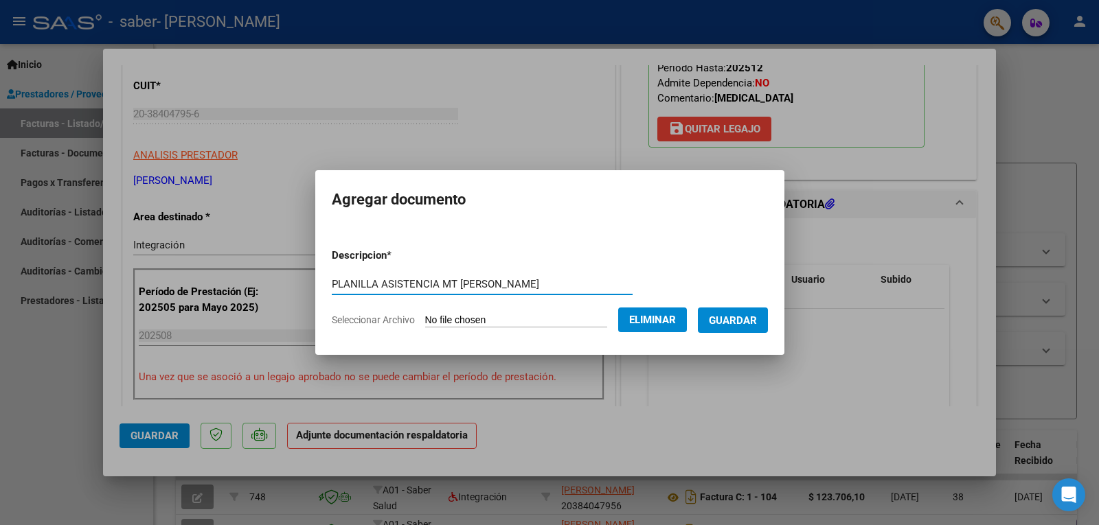
type input "PLANILLA ASISTENCIA MT VALENTINO FERREIRA - AGOSTO"
click at [745, 321] on span "Guardar" at bounding box center [733, 321] width 48 height 12
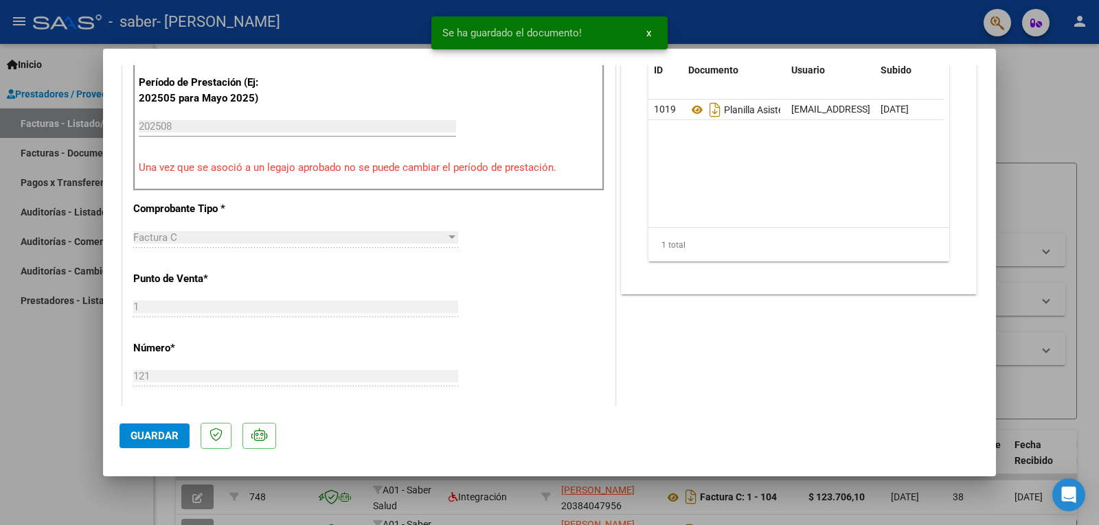
scroll to position [481, 0]
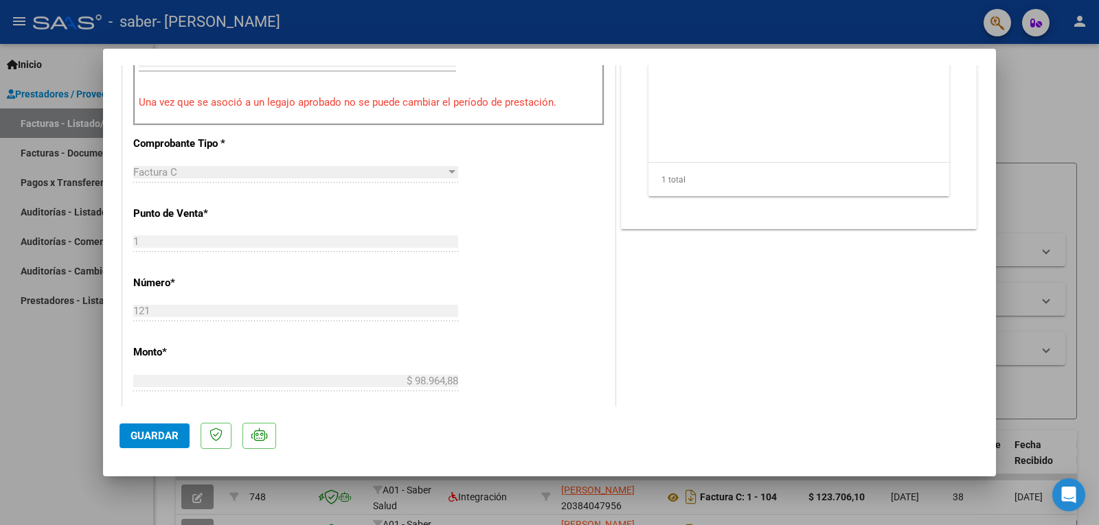
click at [124, 434] on button "Guardar" at bounding box center [155, 436] width 70 height 25
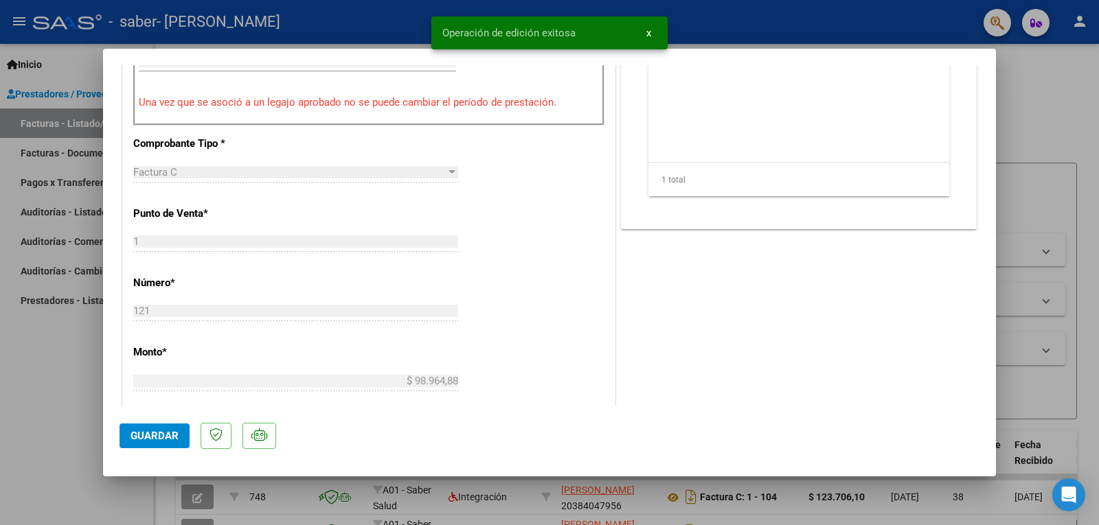
click at [1087, 350] on div at bounding box center [549, 262] width 1099 height 525
type input "$ 0,00"
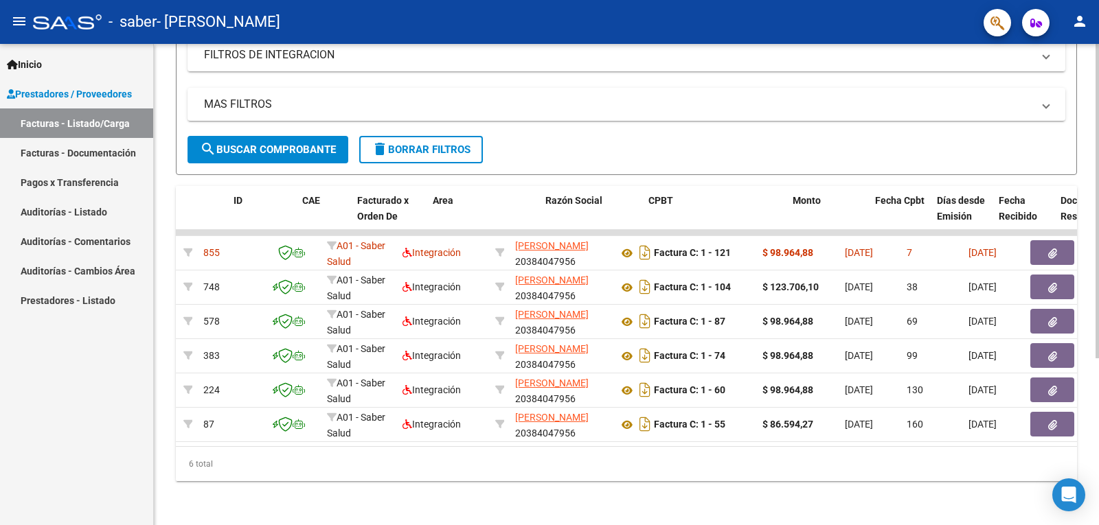
scroll to position [0, 0]
